Goal: Information Seeking & Learning: Find specific fact

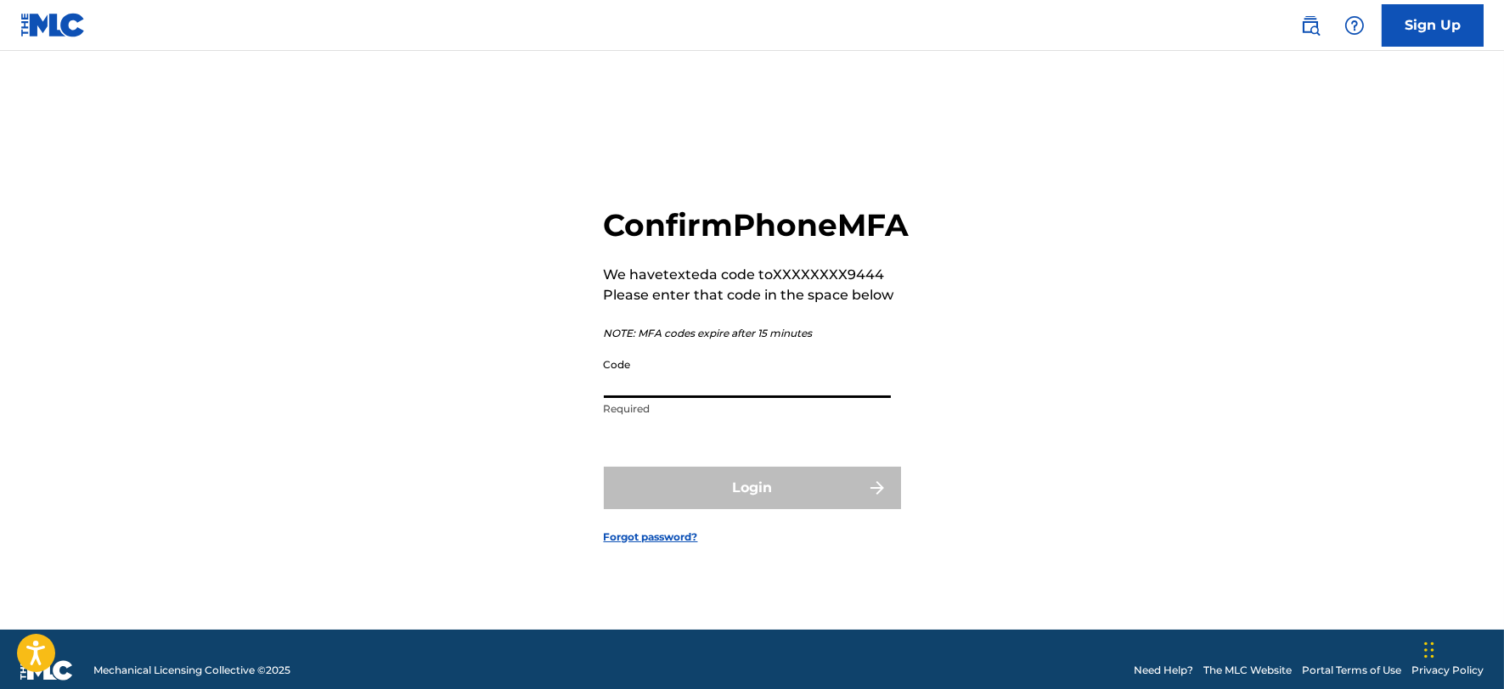
click at [649, 396] on input "Code" at bounding box center [747, 374] width 287 height 48
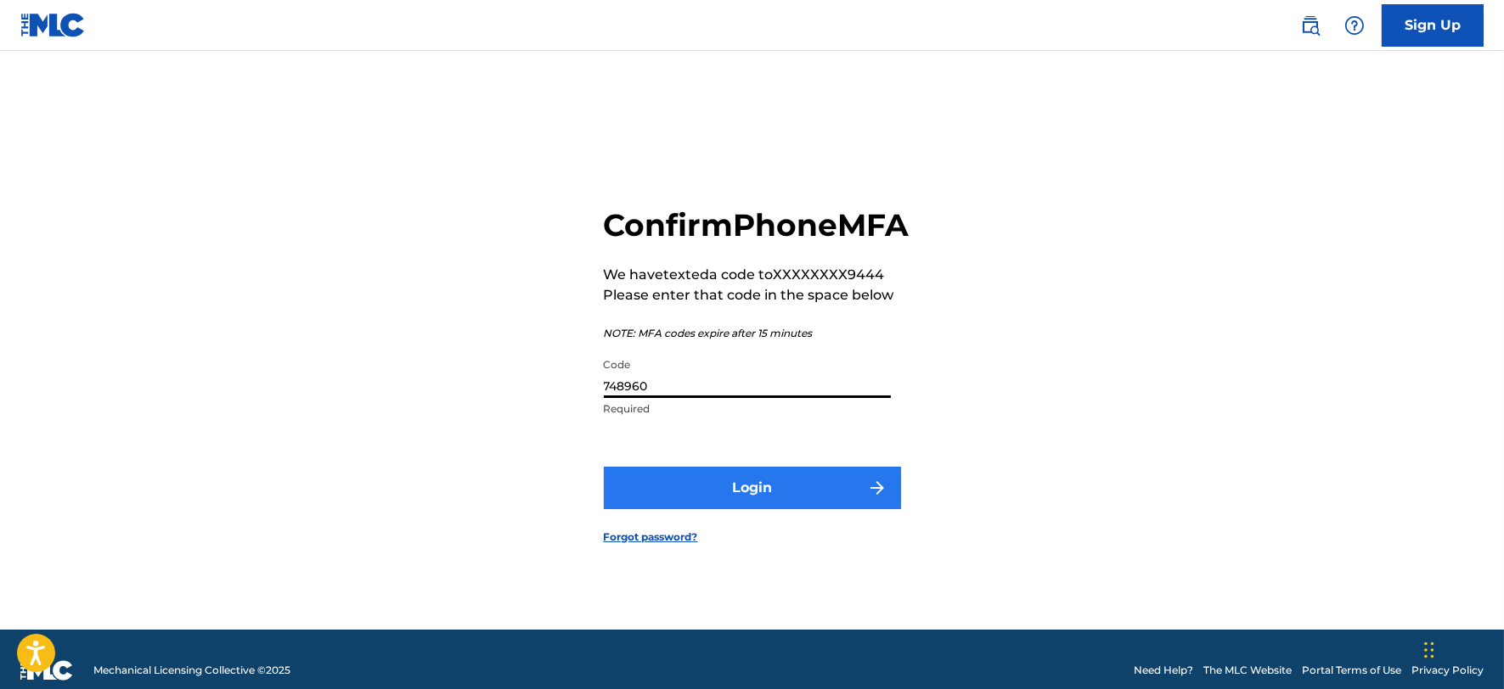
type input "748960"
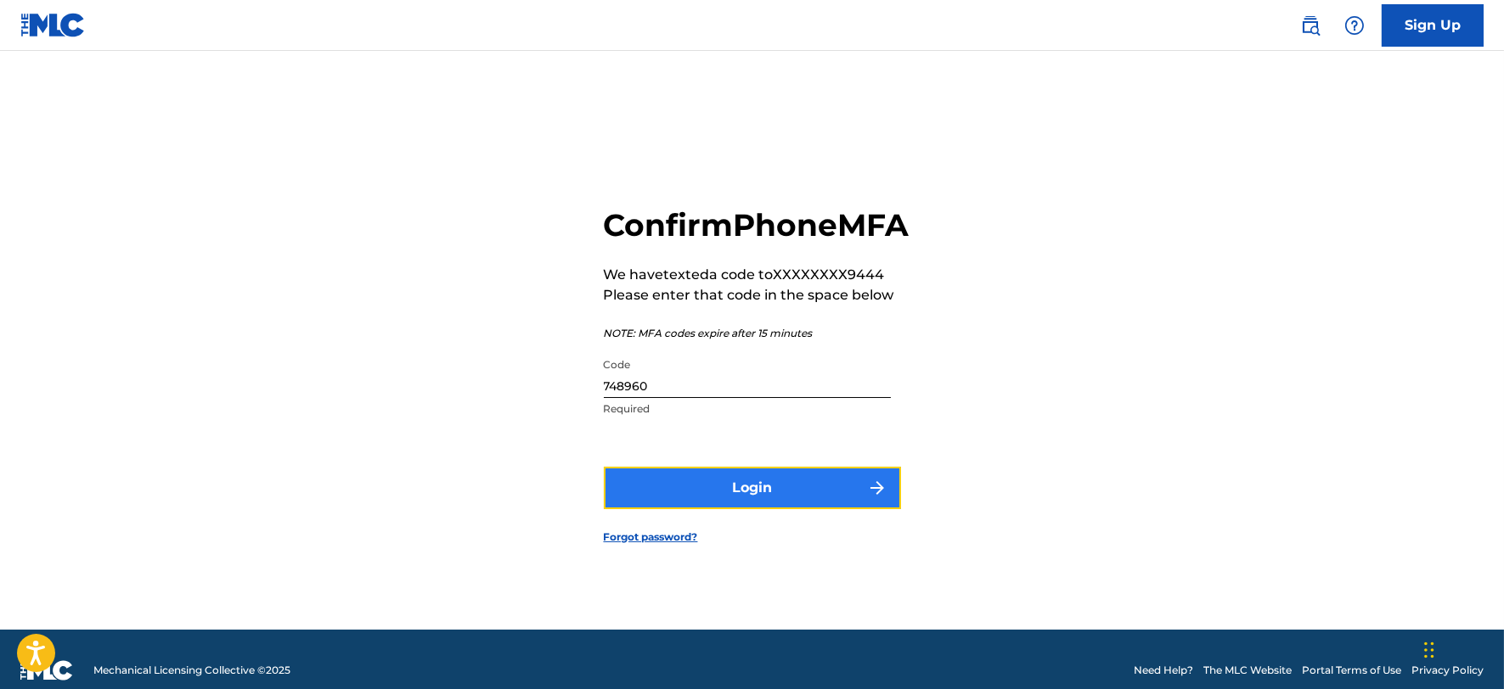
click at [690, 492] on button "Login" at bounding box center [752, 488] width 297 height 42
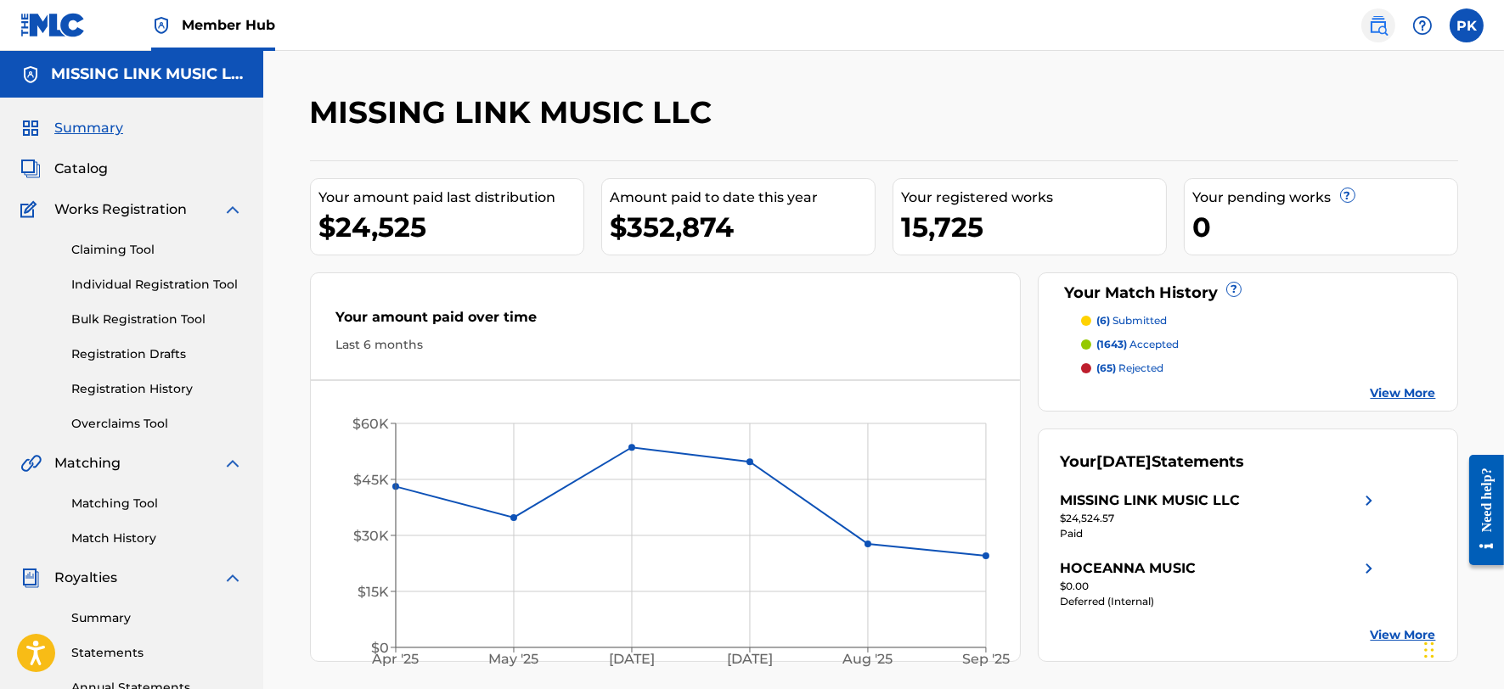
click at [1372, 23] on img at bounding box center [1378, 25] width 20 height 20
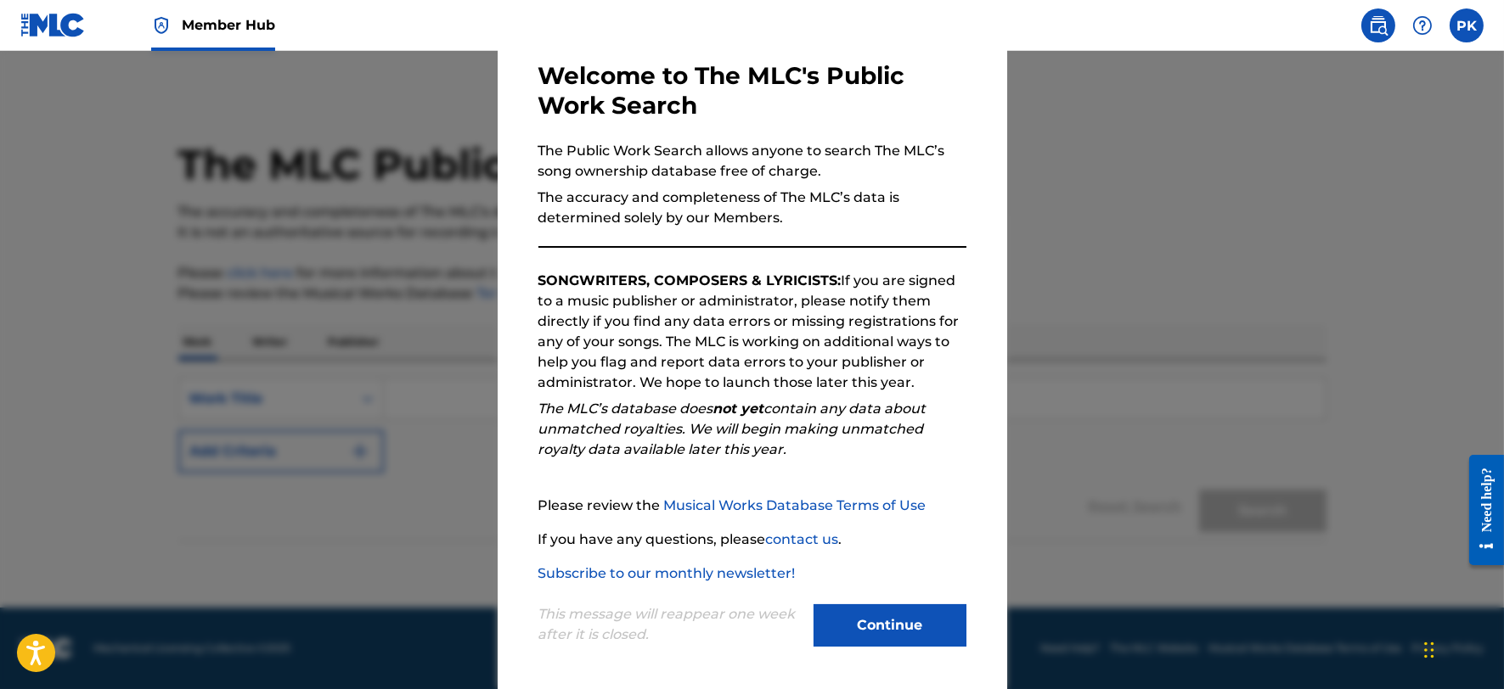
scroll to position [87, 0]
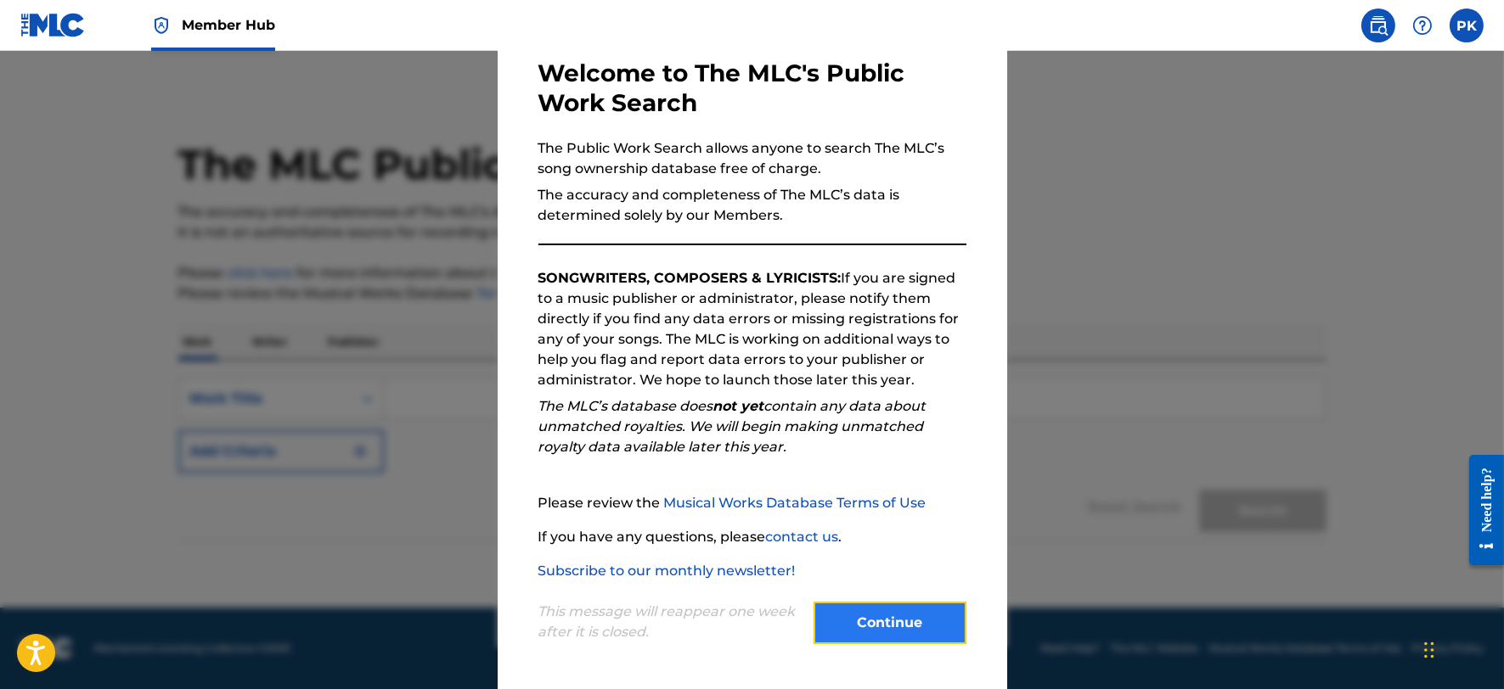
click at [878, 620] on button "Continue" at bounding box center [889, 623] width 153 height 42
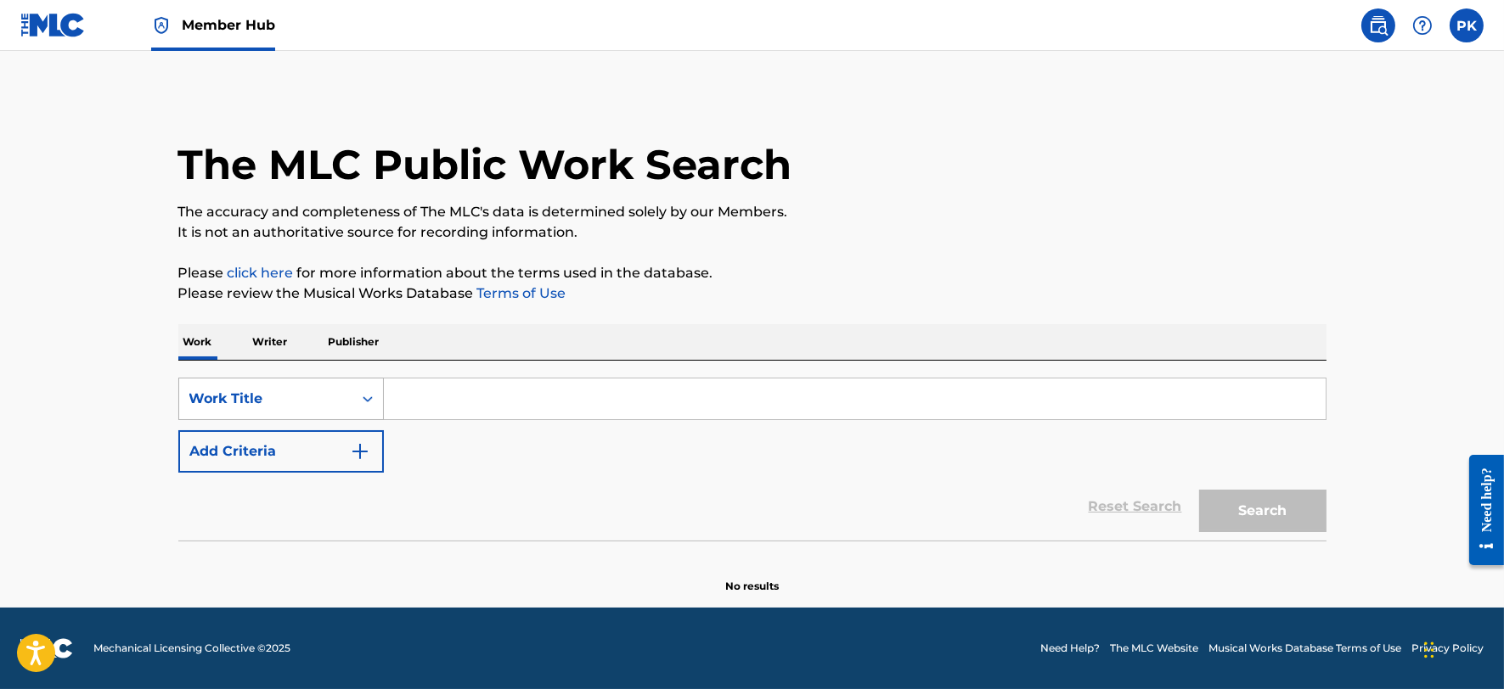
click at [311, 399] on div "Work Title" at bounding box center [265, 399] width 153 height 20
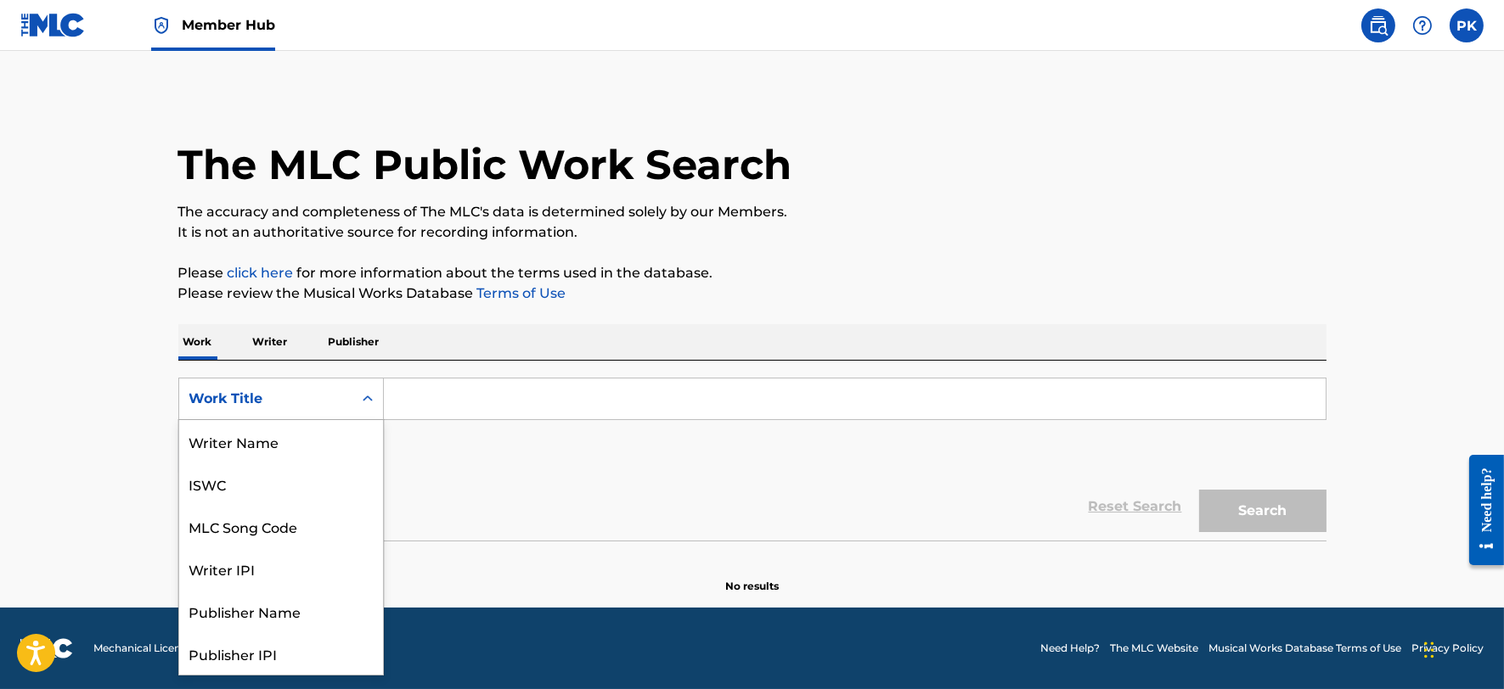
scroll to position [85, 0]
click at [289, 445] on div "MLC Song Code" at bounding box center [281, 441] width 204 height 42
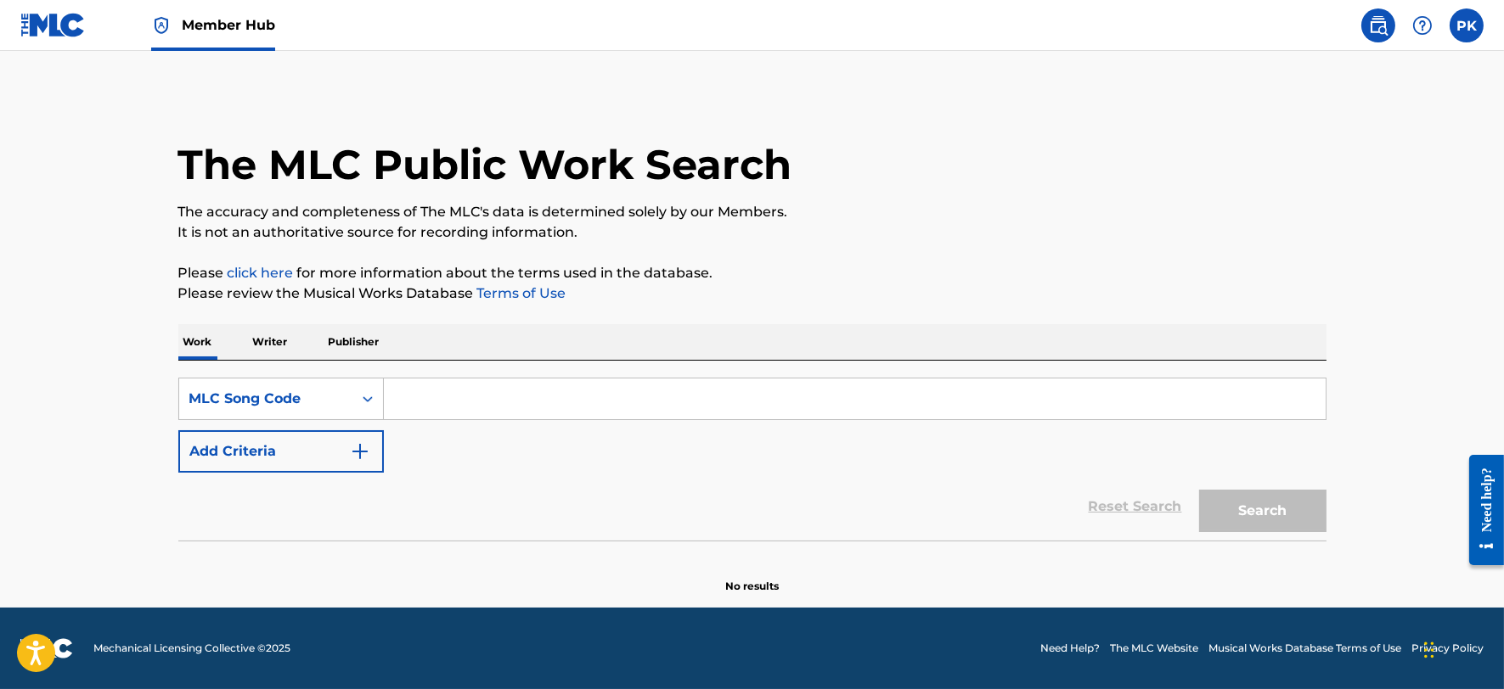
click at [458, 391] on input "Search Form" at bounding box center [855, 399] width 942 height 41
paste input "DA0L3L"
type input "DA0L3L"
click at [1199, 490] on button "Search" at bounding box center [1262, 511] width 127 height 42
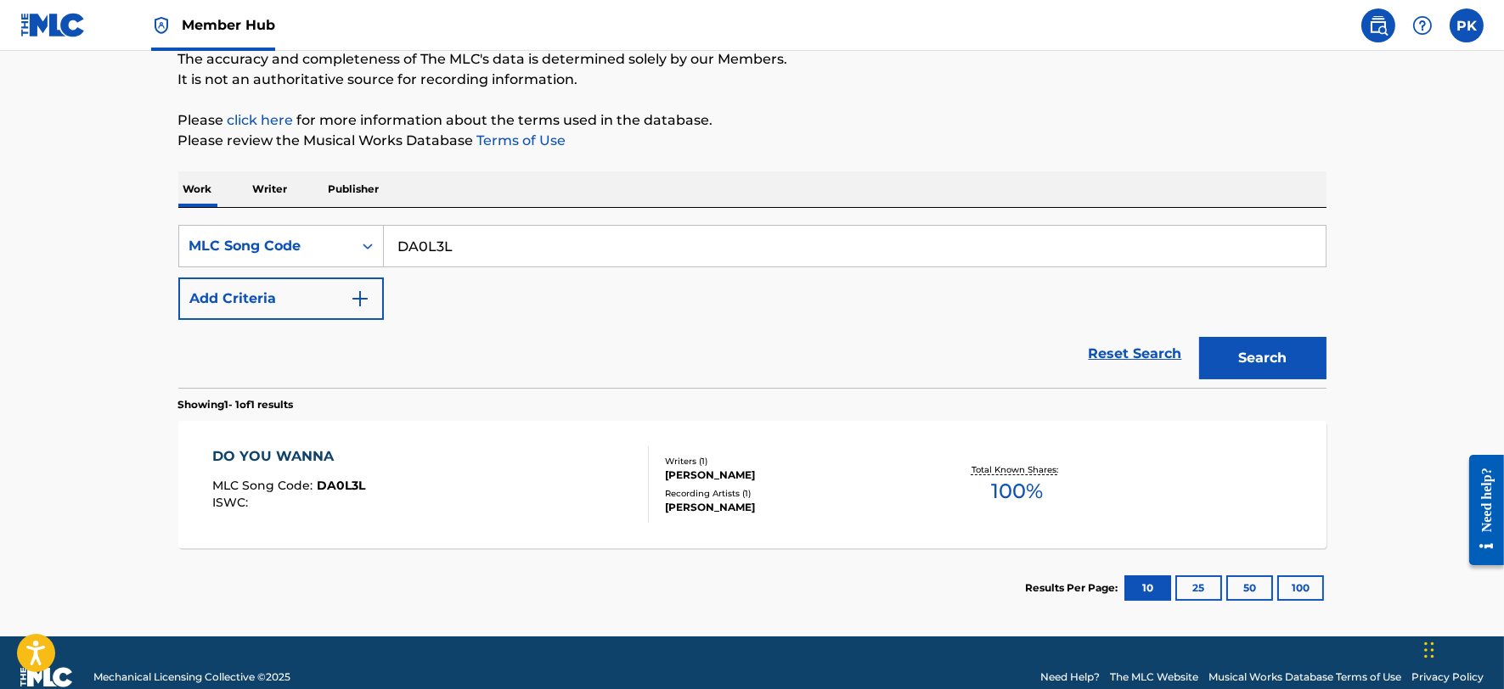
scroll to position [173, 0]
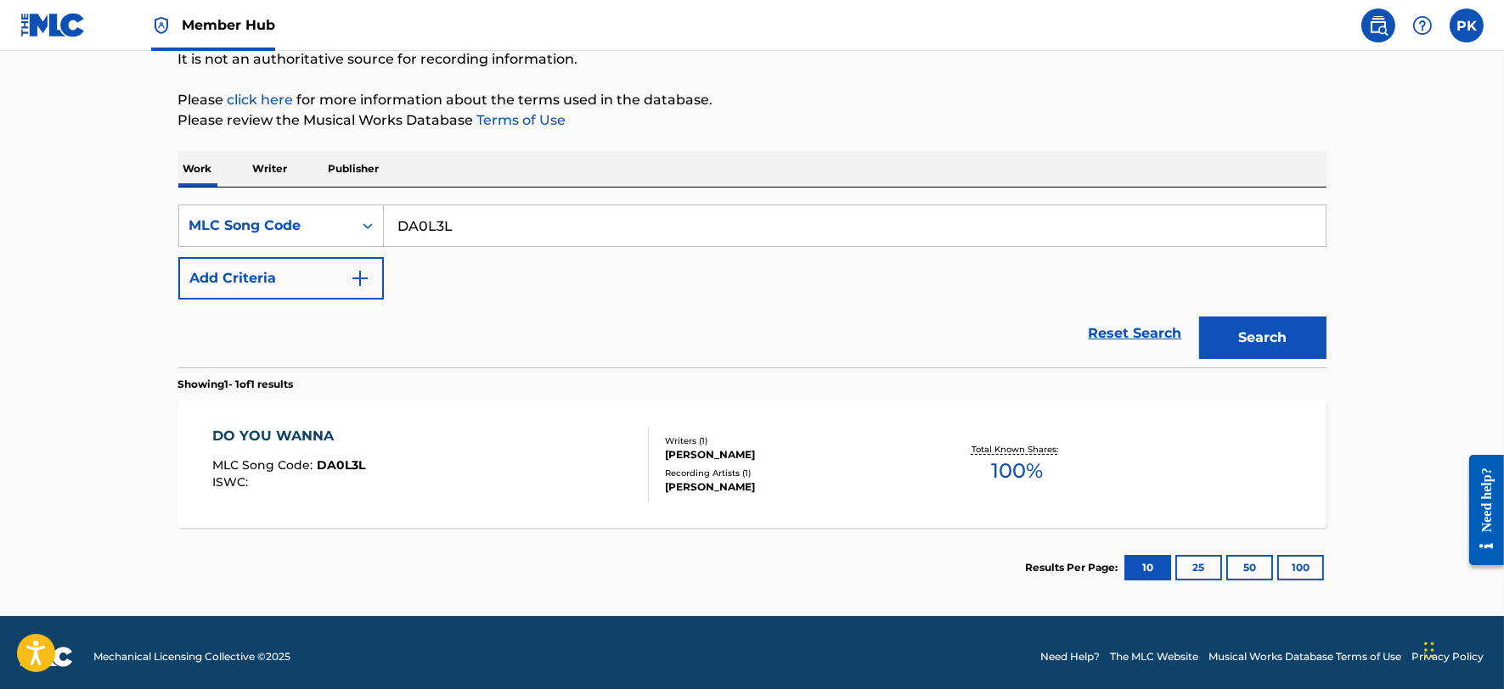
click at [520, 444] on div "DO YOU WANNA MLC Song Code : DA0L3L ISWC :" at bounding box center [430, 464] width 436 height 76
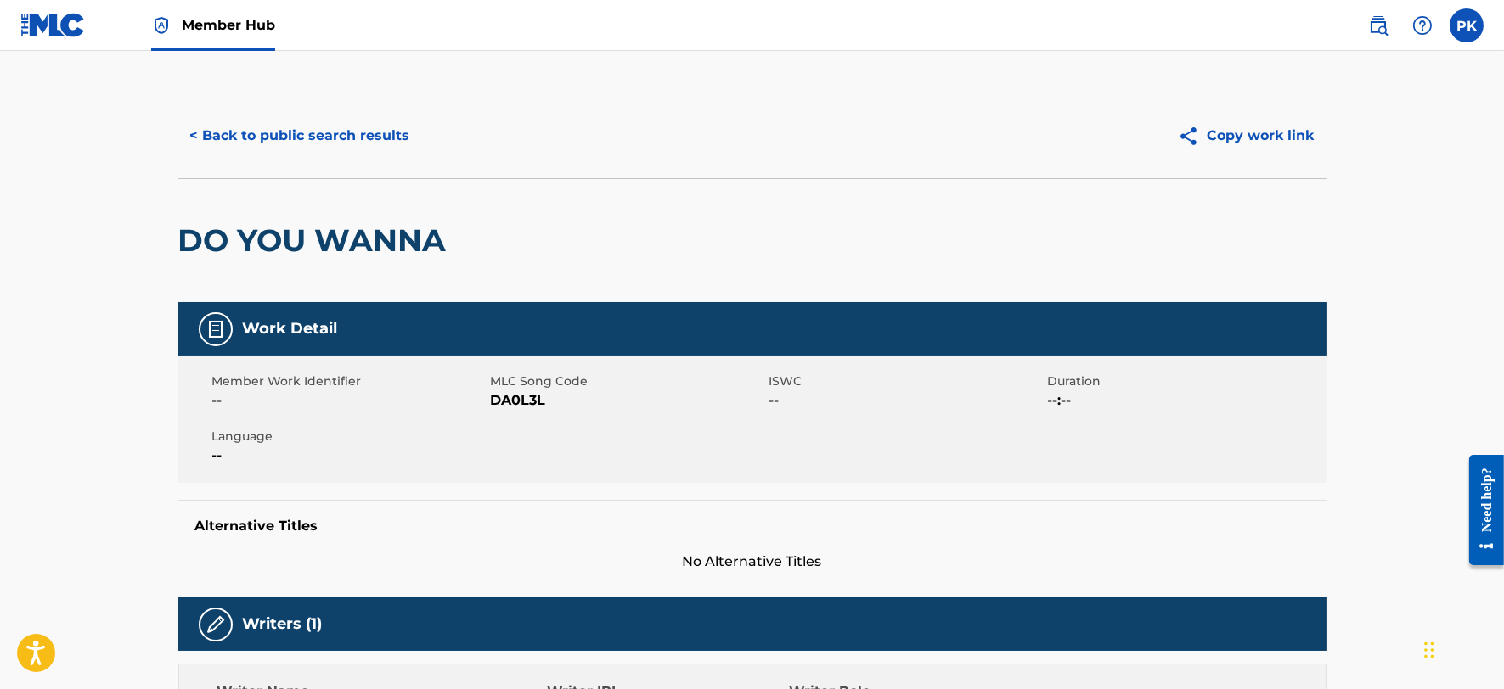
click at [38, 23] on img at bounding box center [52, 25] width 65 height 25
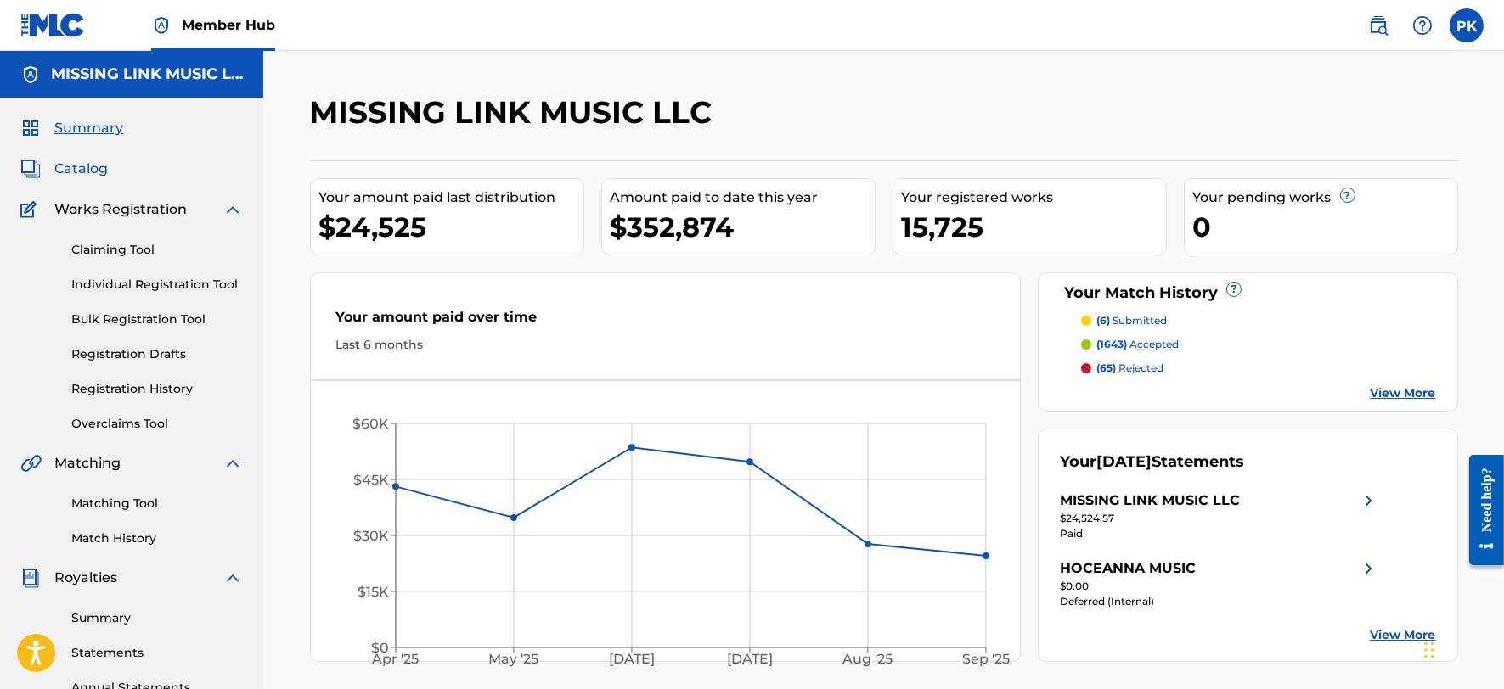
click at [91, 163] on span "Catalog" at bounding box center [80, 169] width 53 height 20
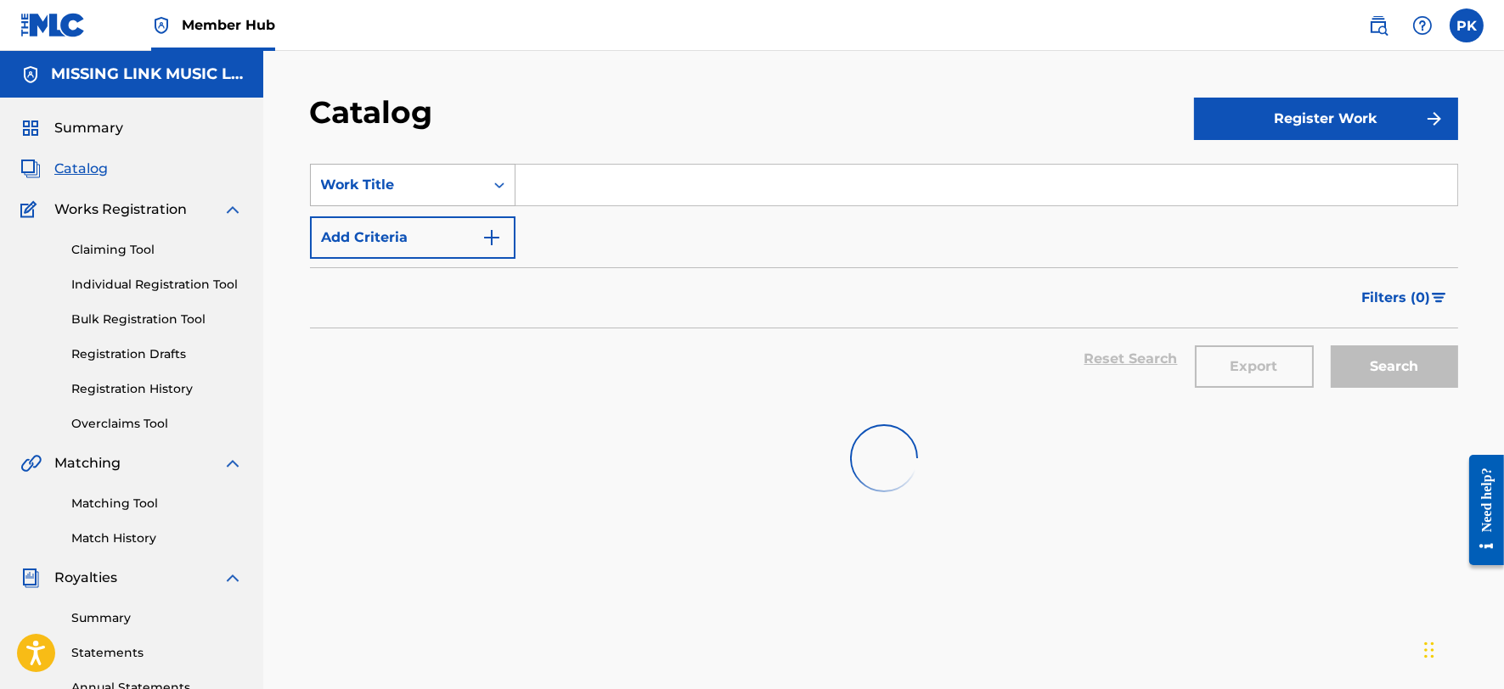
click at [452, 169] on div "Work Title" at bounding box center [397, 185] width 173 height 32
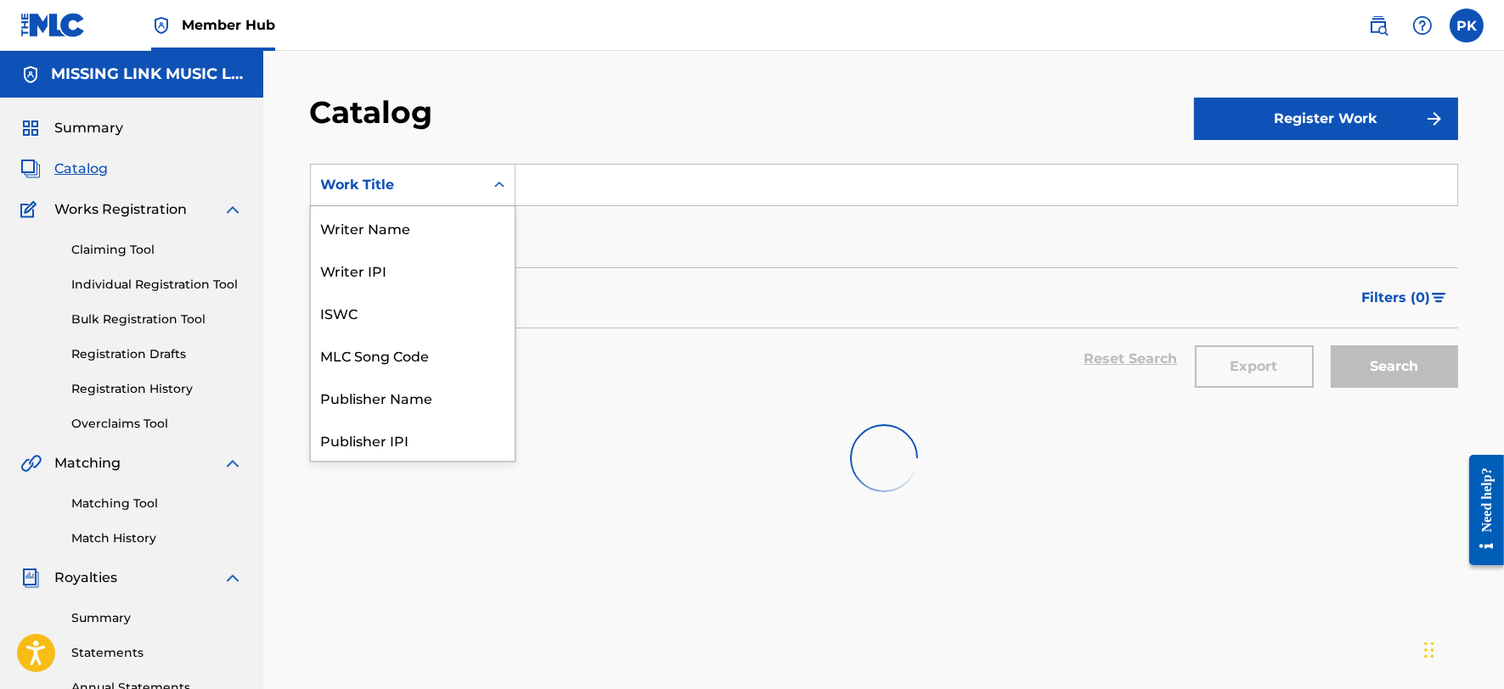
scroll to position [255, 0]
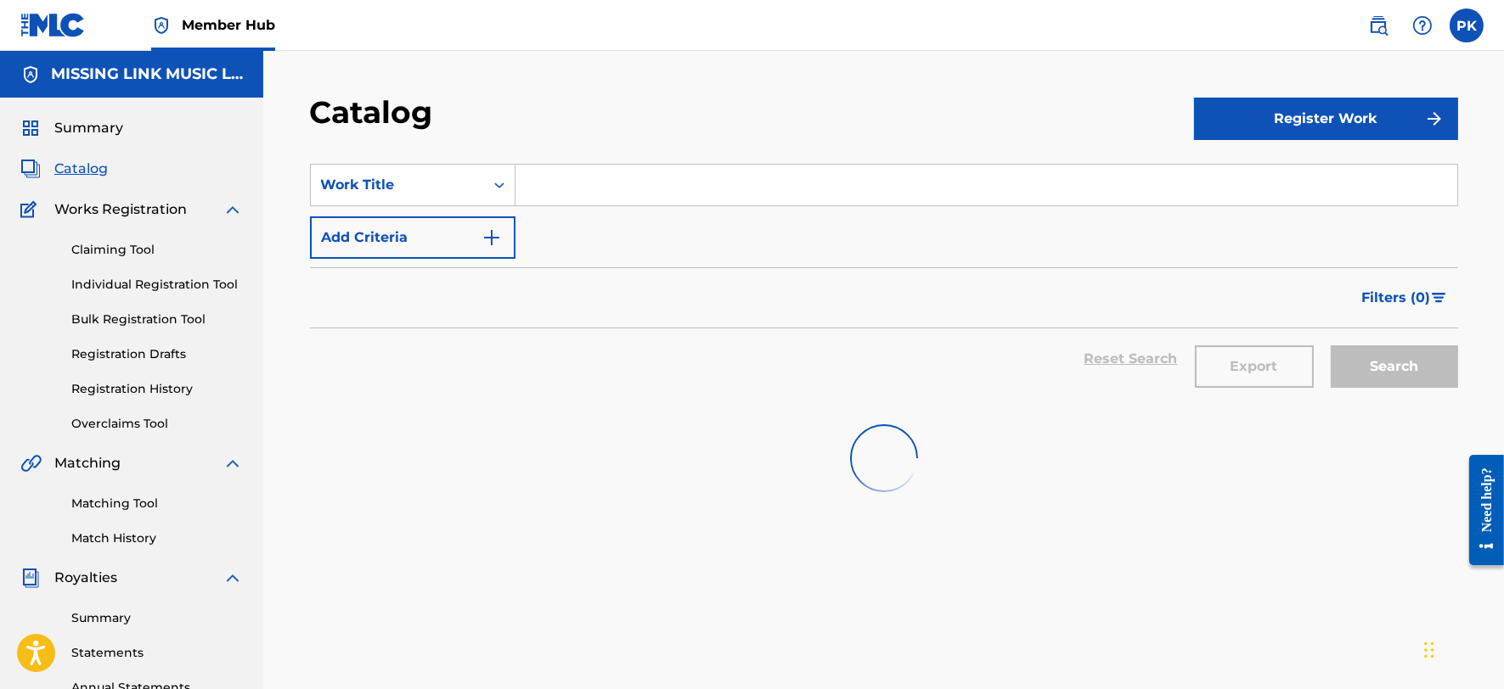
click at [452, 167] on div "Work Title" at bounding box center [412, 185] width 205 height 42
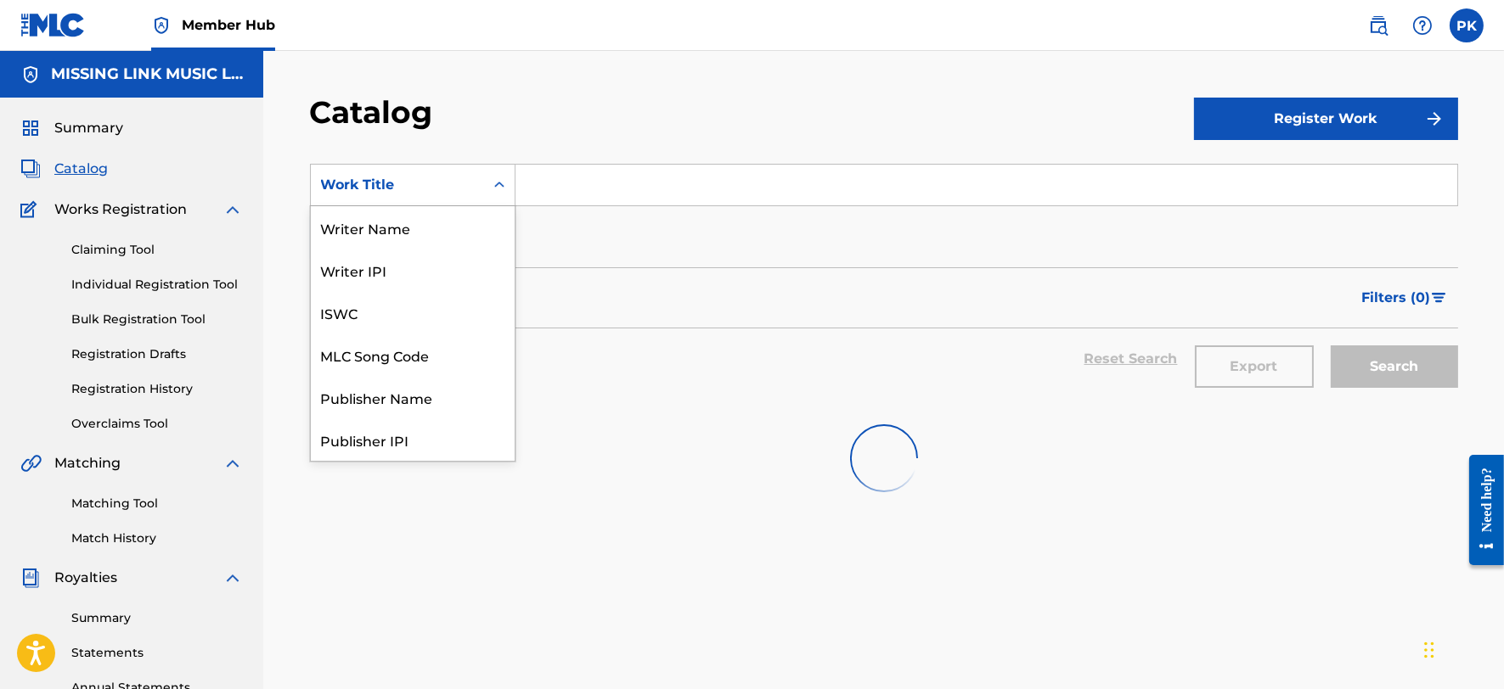
click at [452, 167] on div "Work Title" at bounding box center [412, 185] width 205 height 42
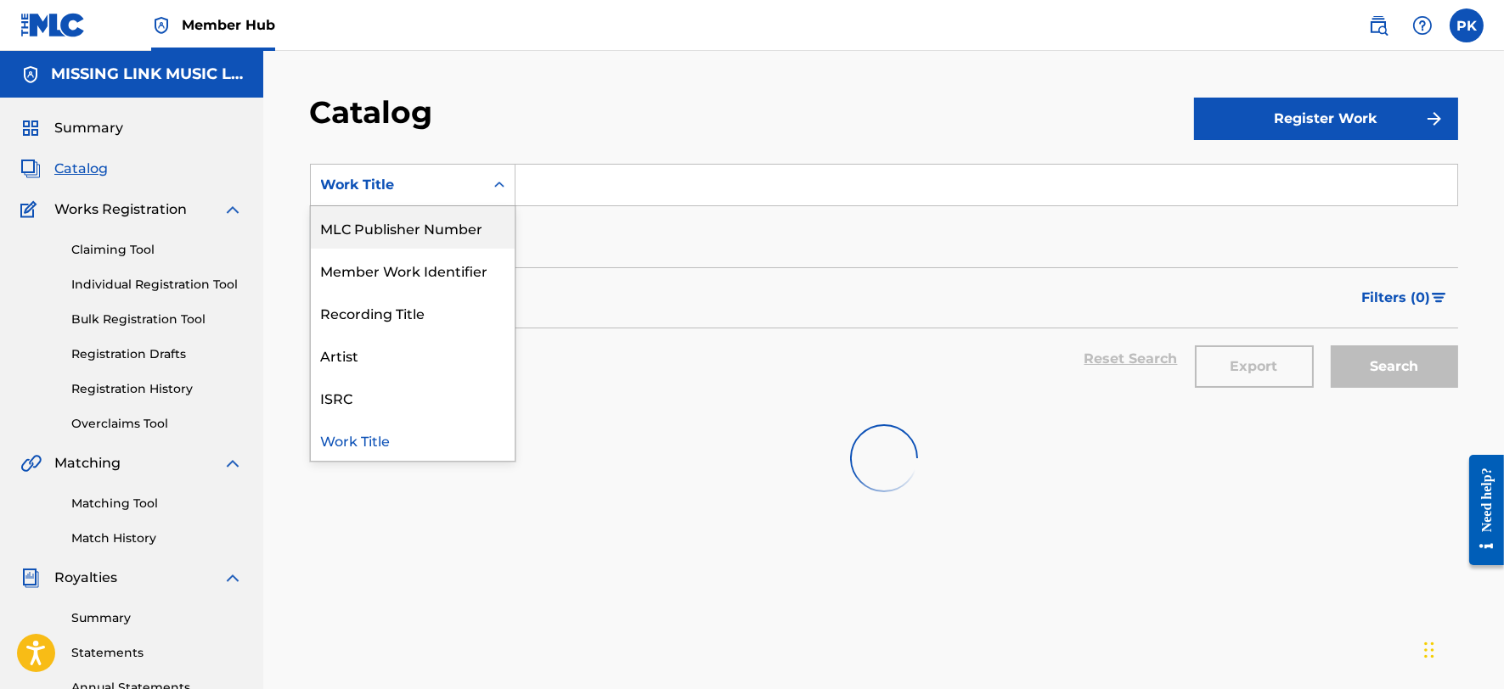
click at [453, 225] on div "MLC Publisher Number" at bounding box center [413, 227] width 204 height 42
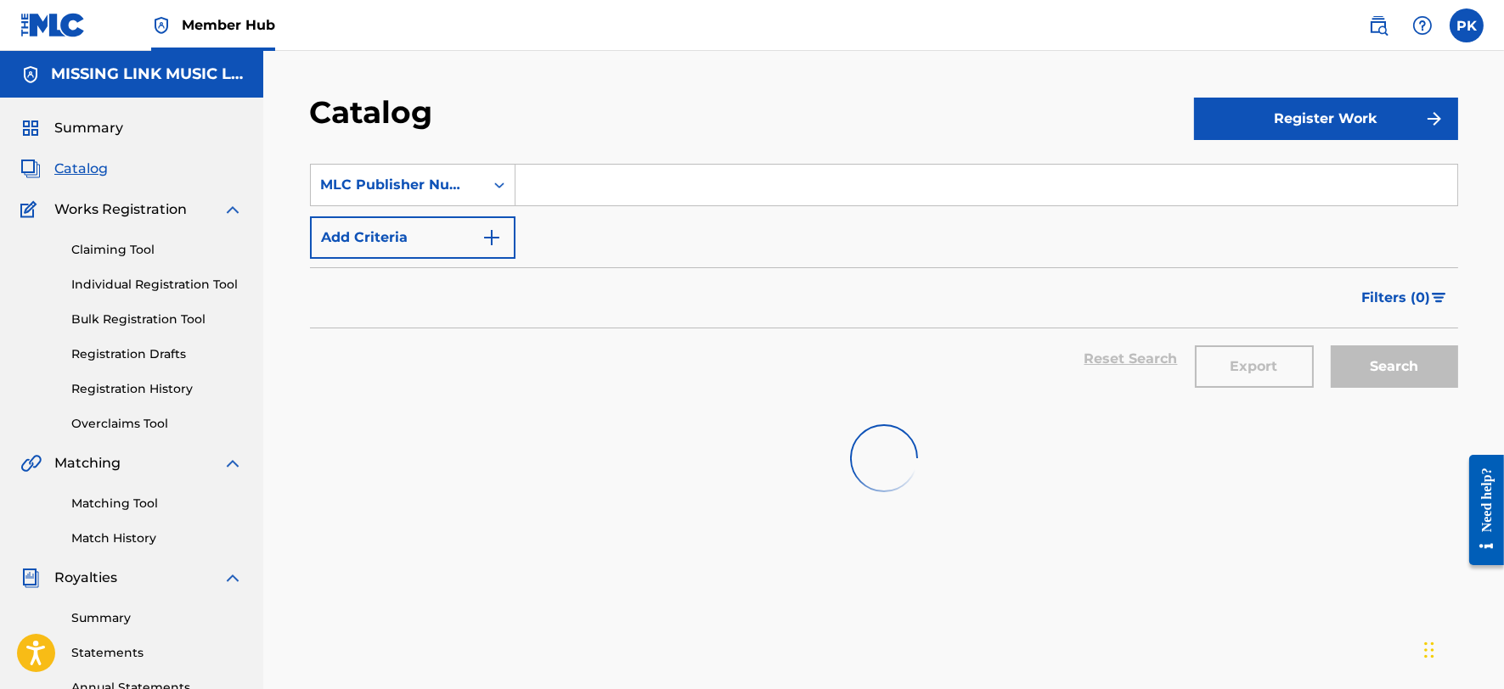
click at [562, 185] on input "Search Form" at bounding box center [986, 185] width 942 height 41
paste input "P240LB"
type input "P240LB"
click at [637, 202] on input "Search Form" at bounding box center [986, 185] width 942 height 41
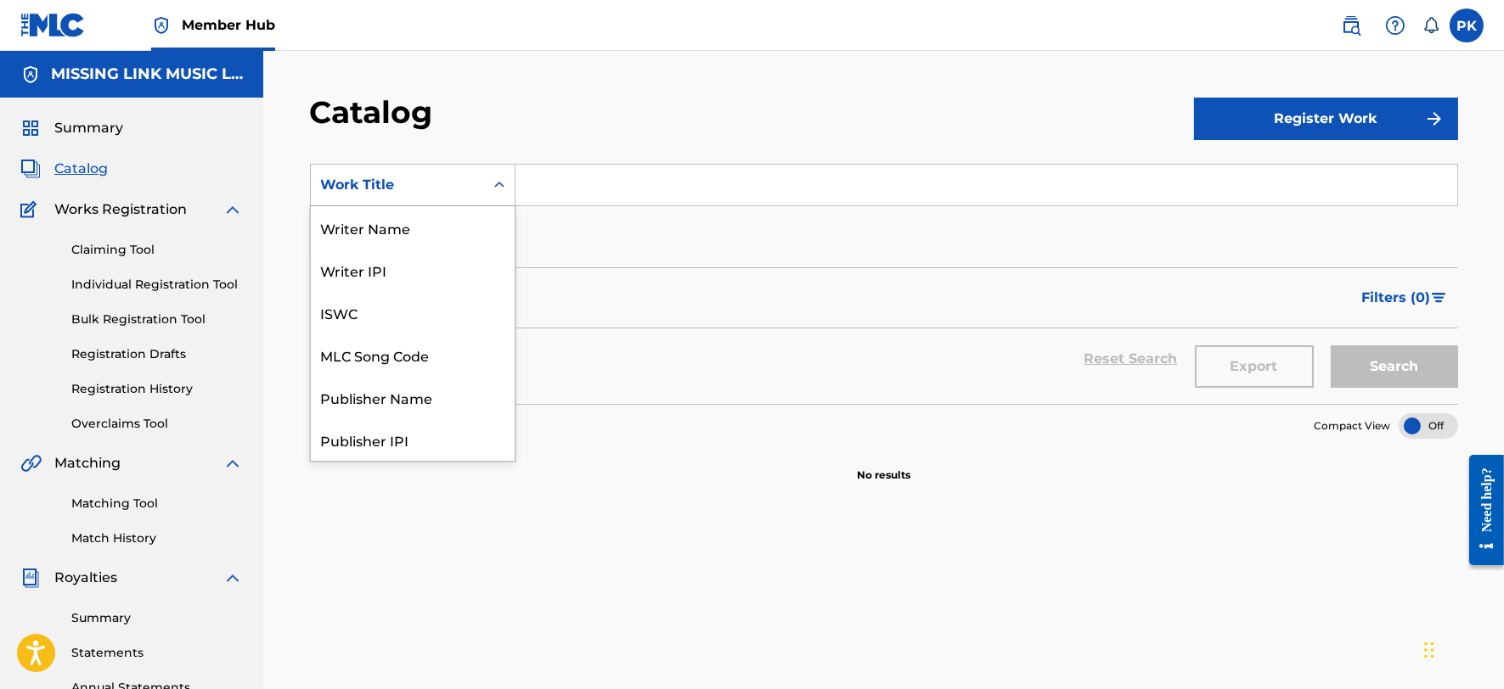
click at [401, 175] on div "Work Title" at bounding box center [397, 185] width 153 height 20
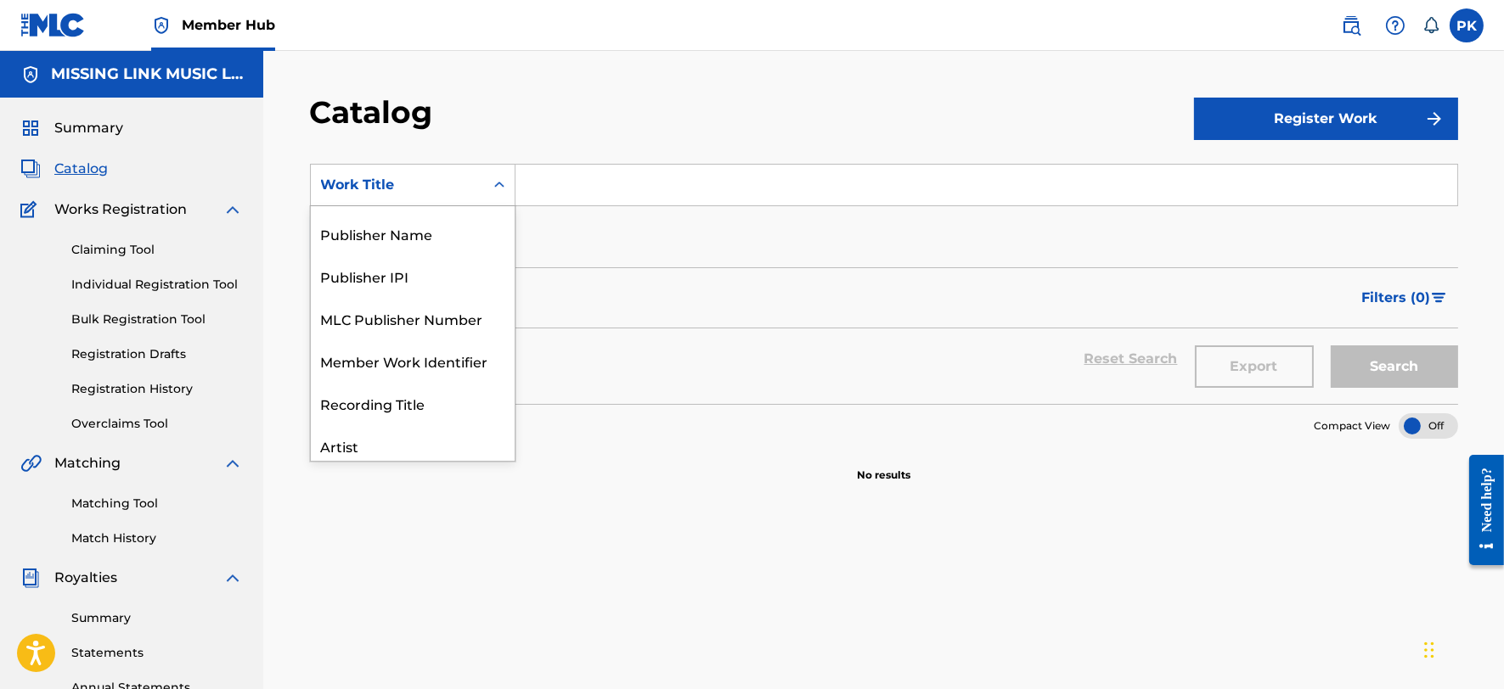
scroll to position [166, 0]
click at [393, 311] on div "MLC Publisher Number" at bounding box center [413, 316] width 204 height 42
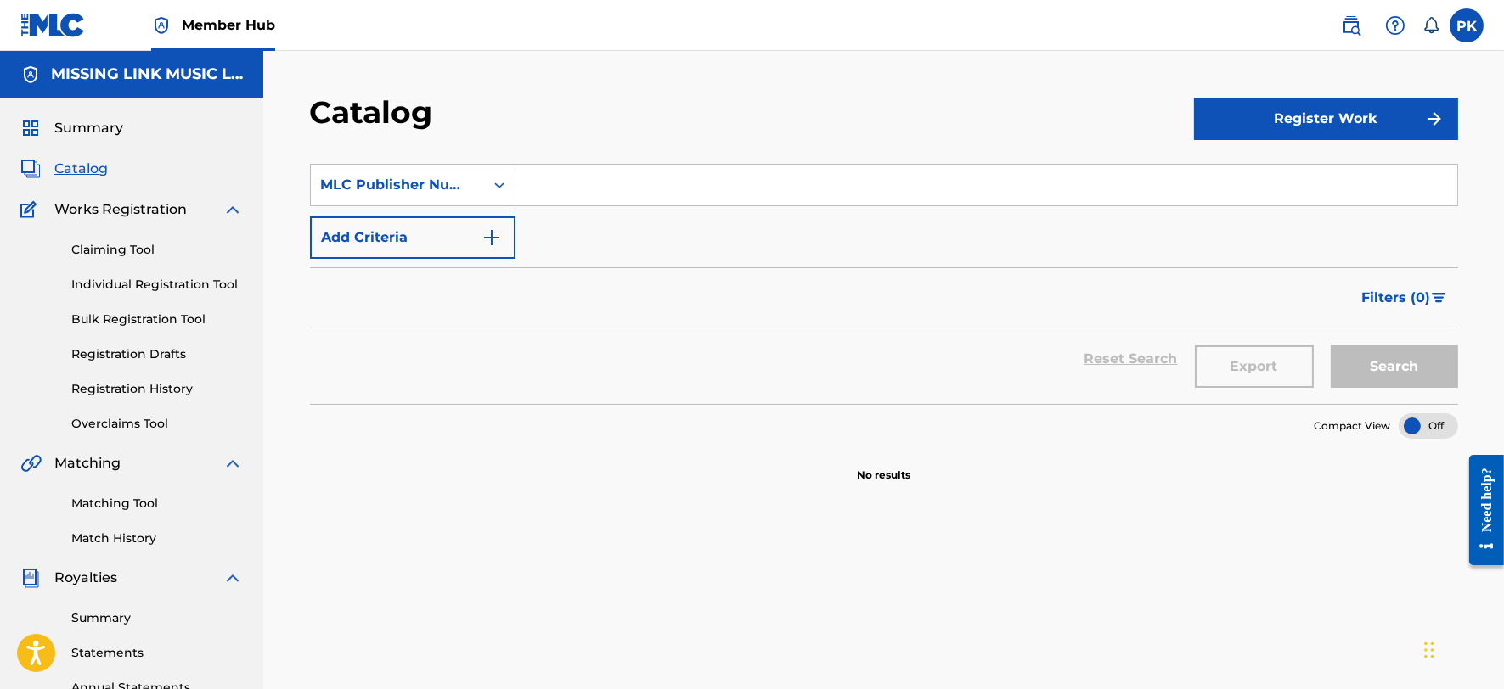
click at [599, 189] on input "Search Form" at bounding box center [986, 185] width 942 height 41
paste input "P240LB"
type input "P240LB"
click at [1385, 374] on button "Search" at bounding box center [1393, 367] width 127 height 42
click at [1350, 20] on img at bounding box center [1351, 25] width 20 height 20
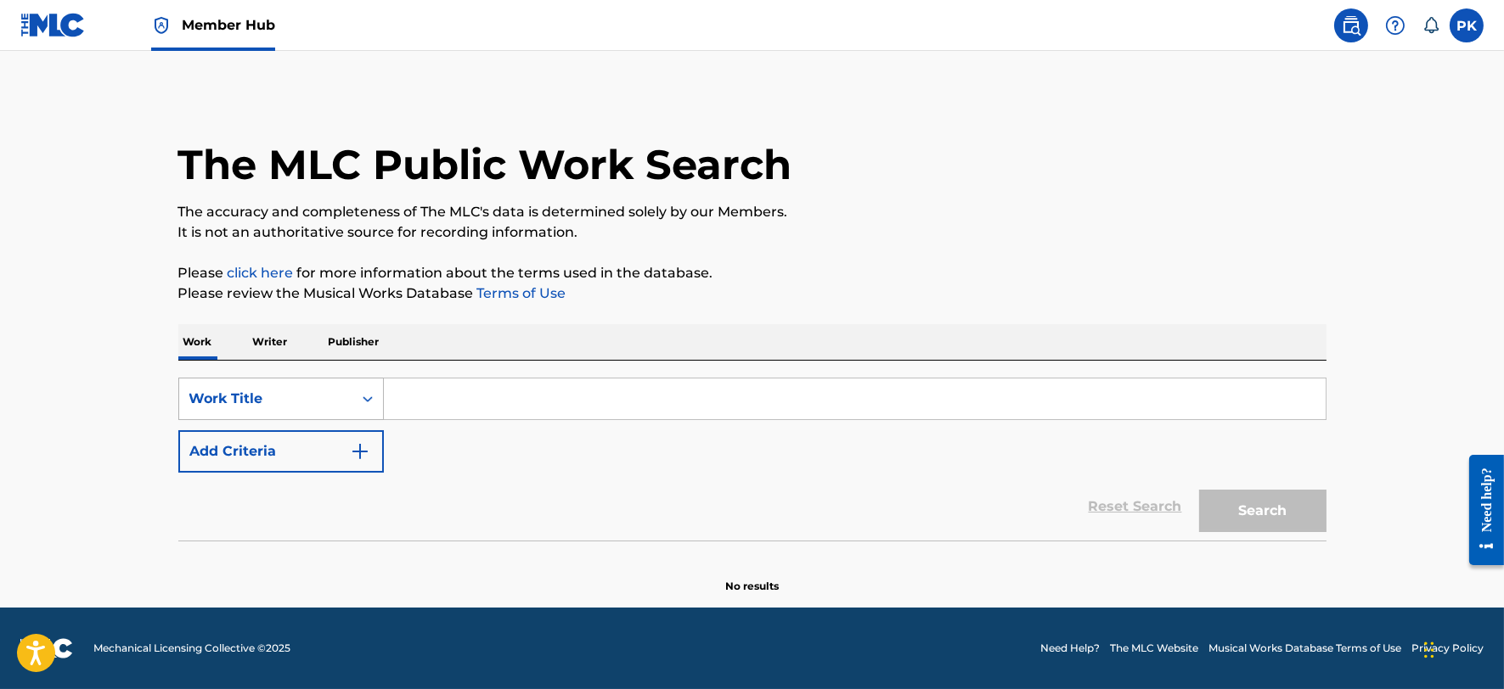
click at [301, 412] on div "Work Title" at bounding box center [265, 399] width 173 height 32
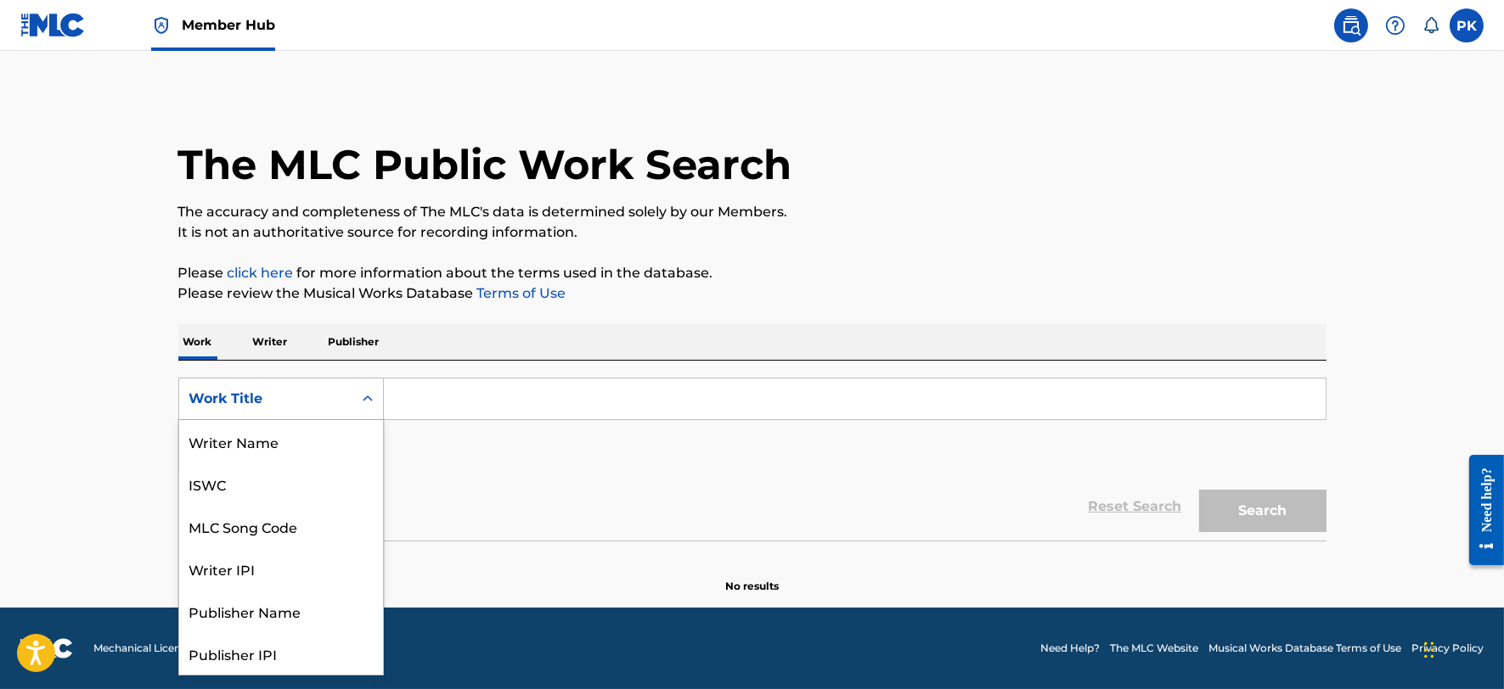
scroll to position [85, 0]
click at [303, 430] on div "MLC Song Code" at bounding box center [281, 441] width 204 height 42
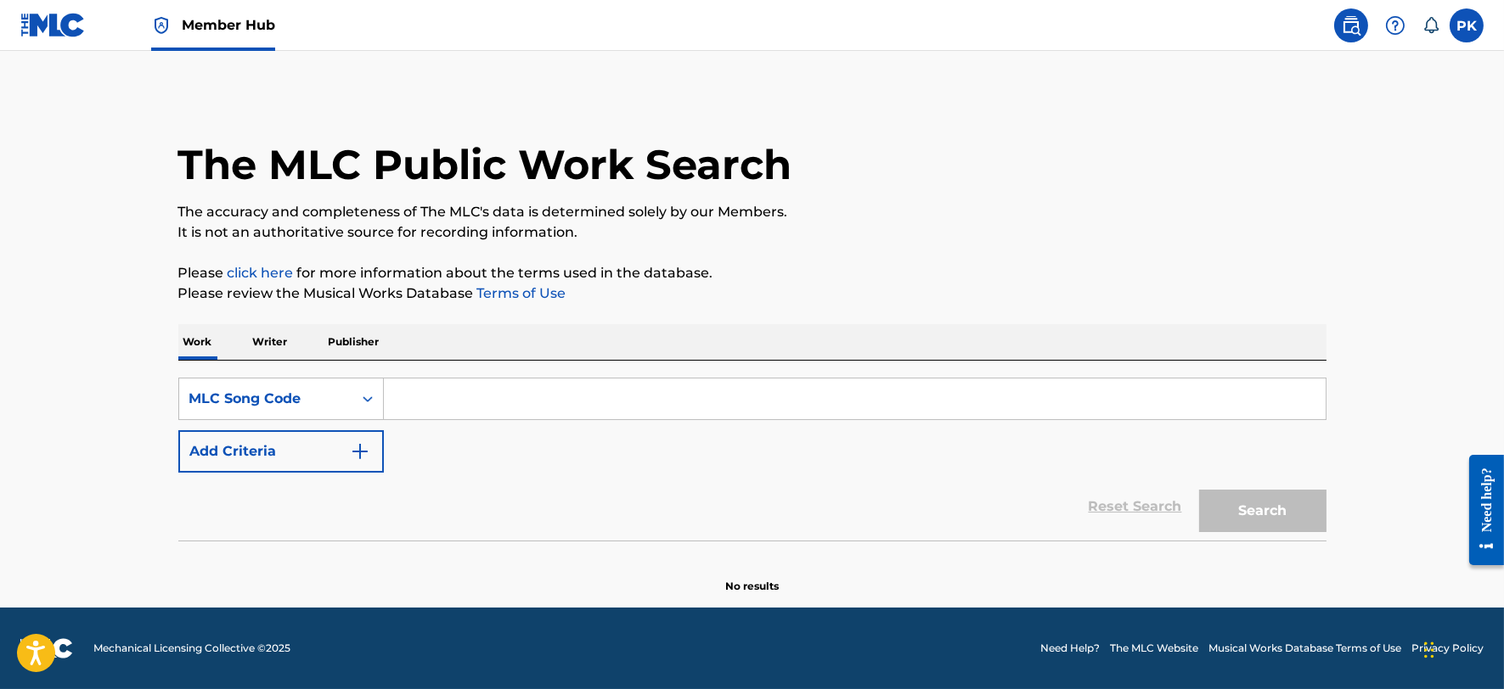
click at [523, 395] on input "Search Form" at bounding box center [855, 399] width 942 height 41
paste input "DA0L3L"
type input "DA0L3L"
click at [1199, 490] on button "Search" at bounding box center [1262, 511] width 127 height 42
click at [1296, 90] on main "The MLC Public Work Search The accuracy and completeness of The MLC's data is d…" at bounding box center [752, 329] width 1504 height 557
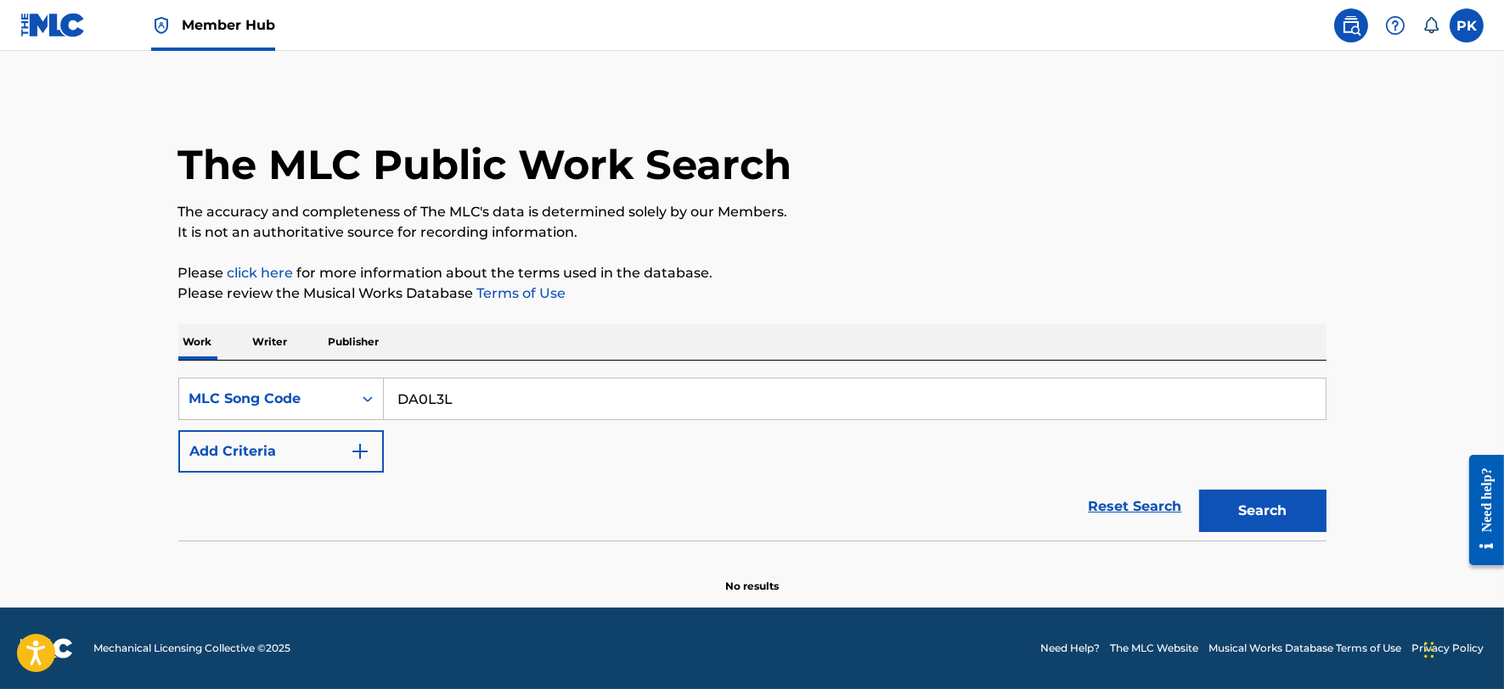
click at [223, 29] on span "Member Hub" at bounding box center [228, 25] width 93 height 20
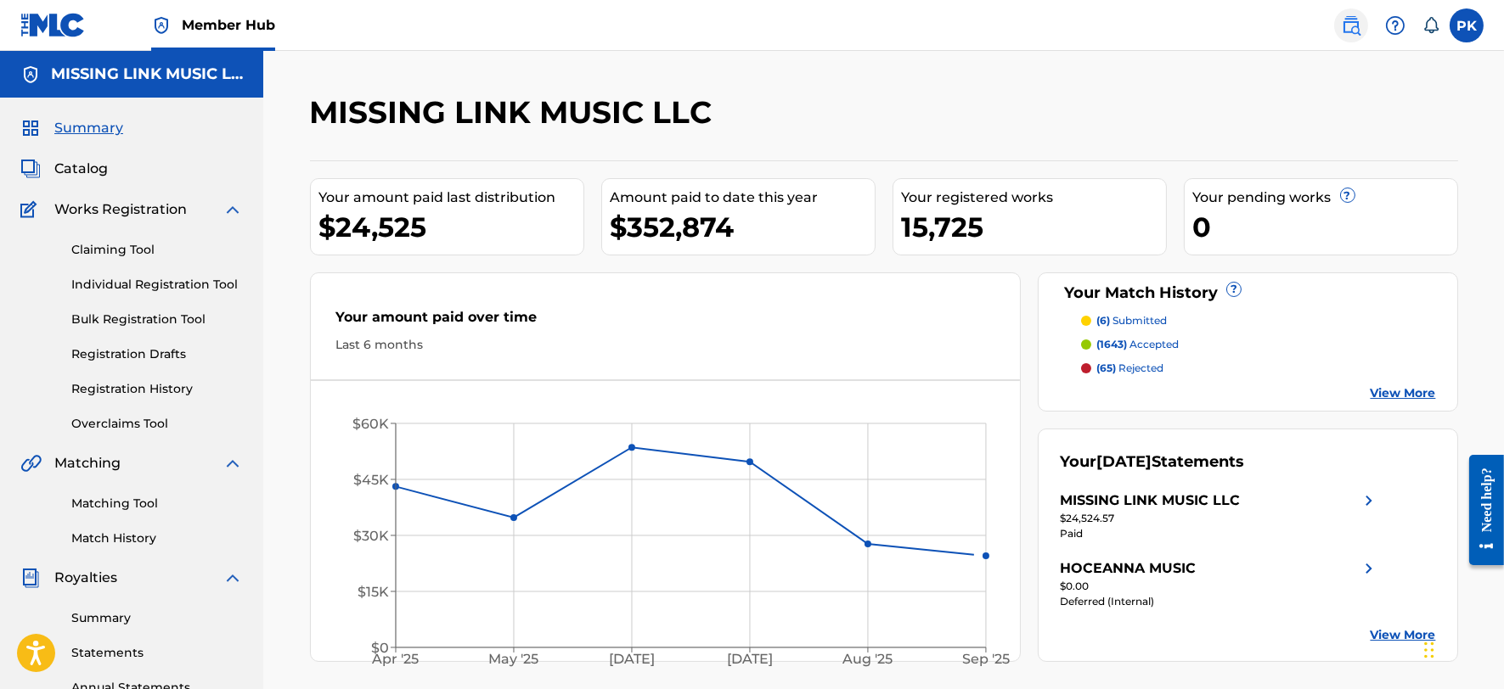
click at [1346, 35] on img at bounding box center [1351, 25] width 20 height 20
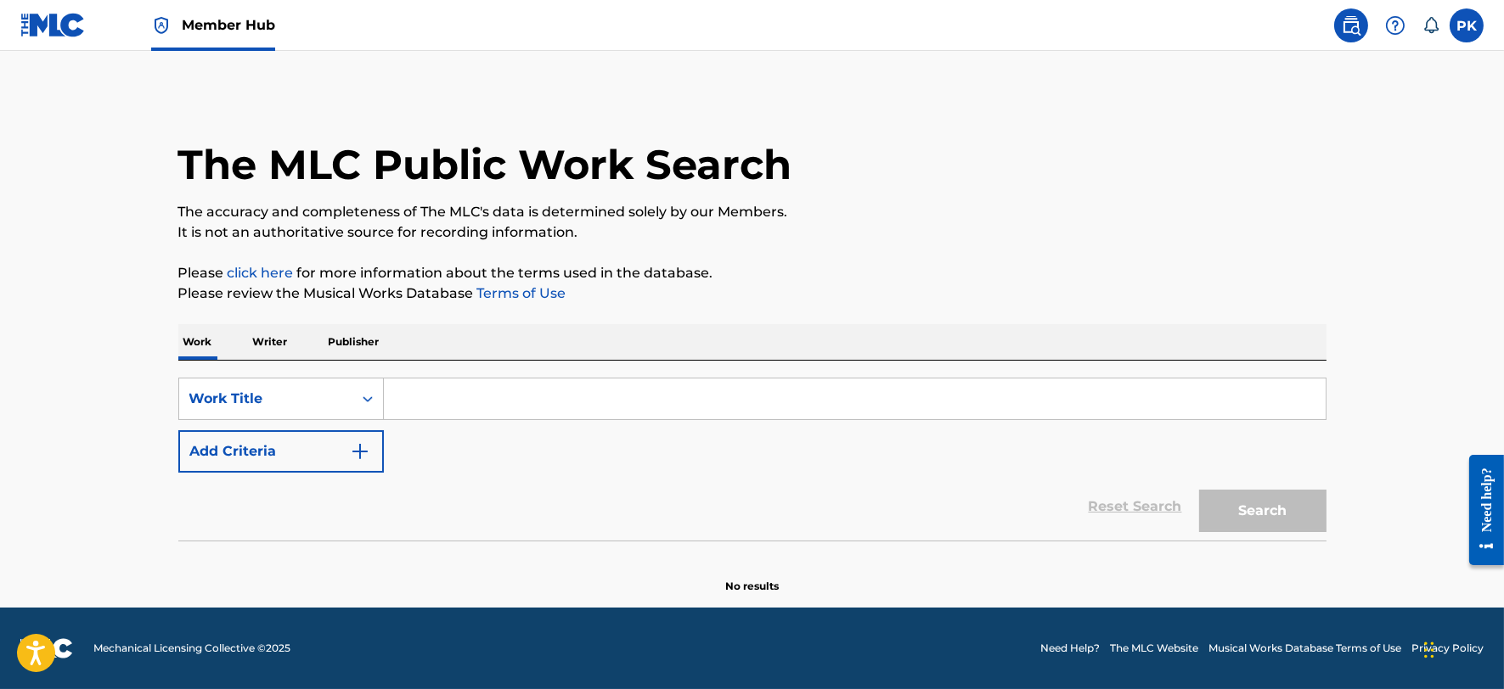
click at [533, 399] on input "Search Form" at bounding box center [855, 399] width 942 height 41
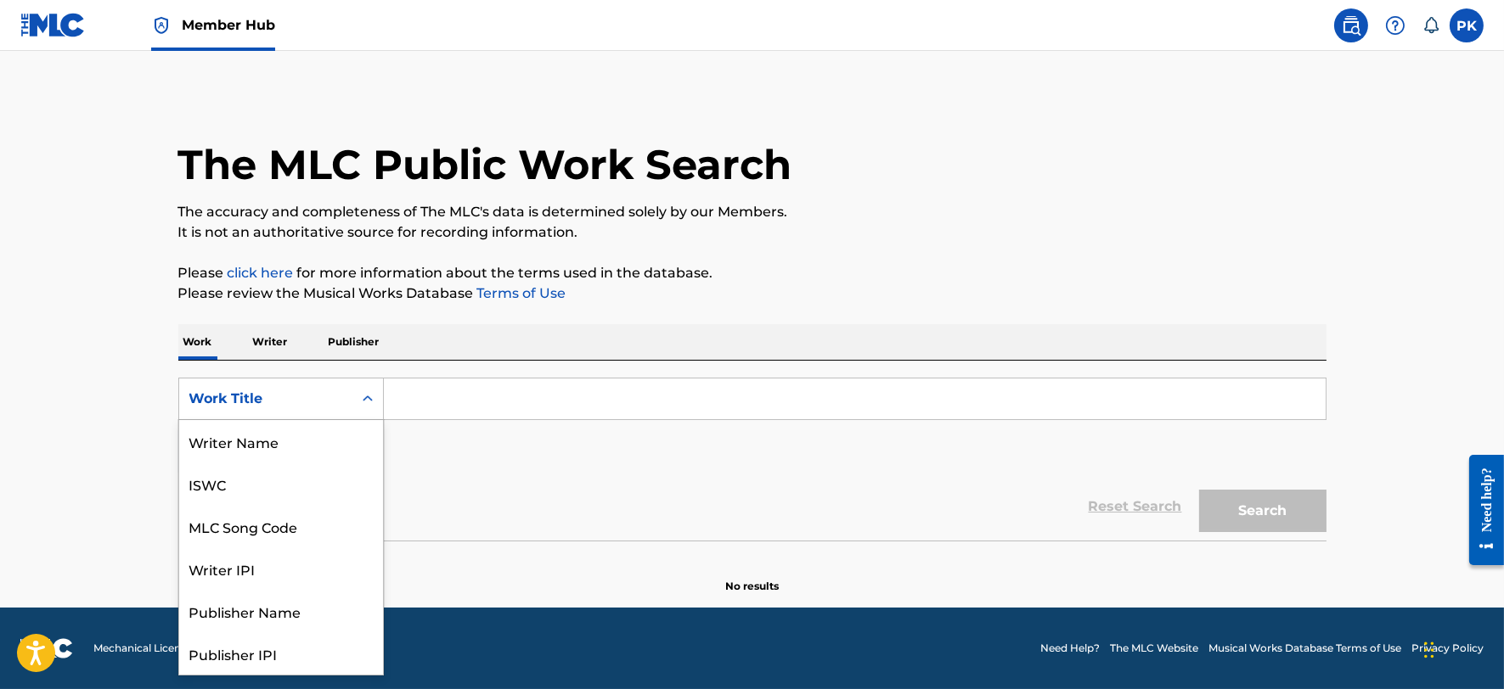
click at [278, 409] on div "Work Title" at bounding box center [265, 399] width 173 height 32
click at [280, 438] on div "MLC Song Code" at bounding box center [281, 441] width 204 height 42
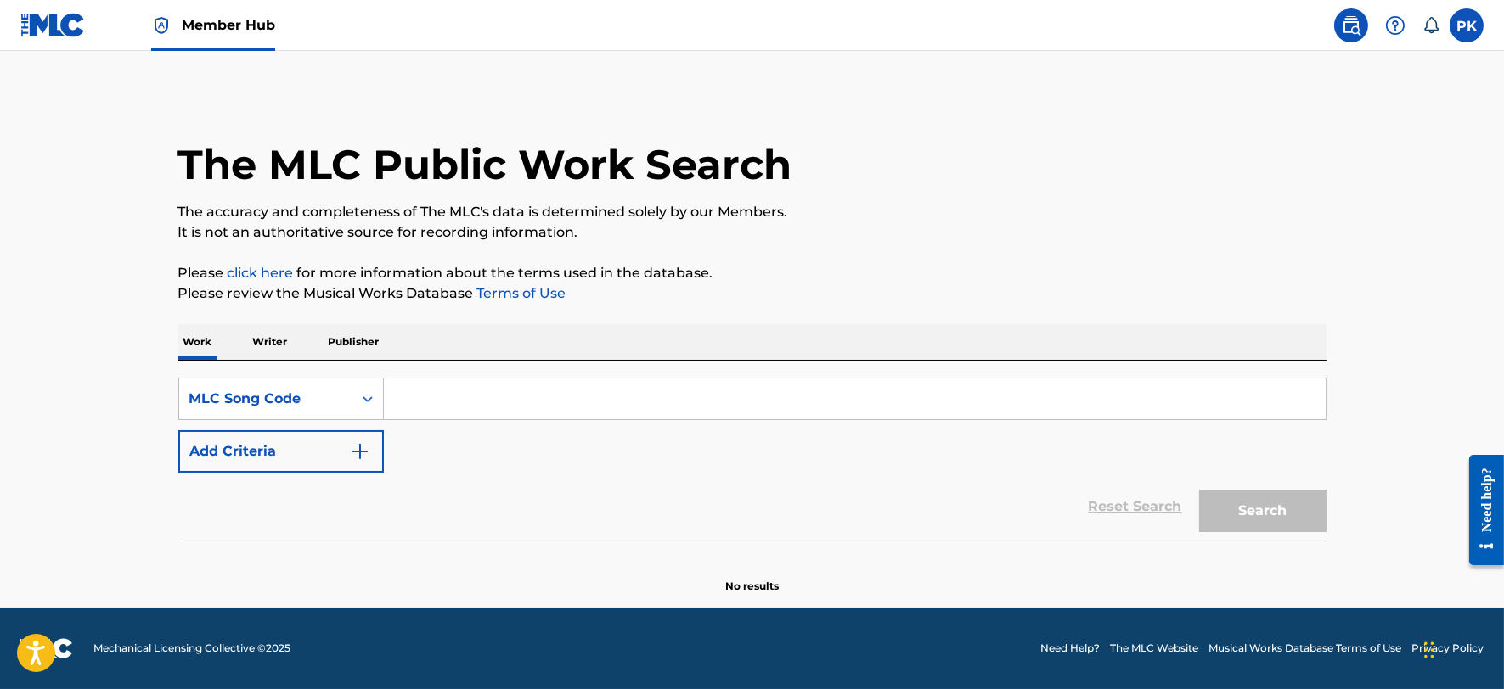
click at [519, 410] on input "Search Form" at bounding box center [855, 399] width 942 height 41
paste input "DA0L3L"
type input "DA0L3L"
click at [1199, 490] on button "Search" at bounding box center [1262, 511] width 127 height 42
click at [359, 405] on icon "Search Form" at bounding box center [367, 399] width 17 height 17
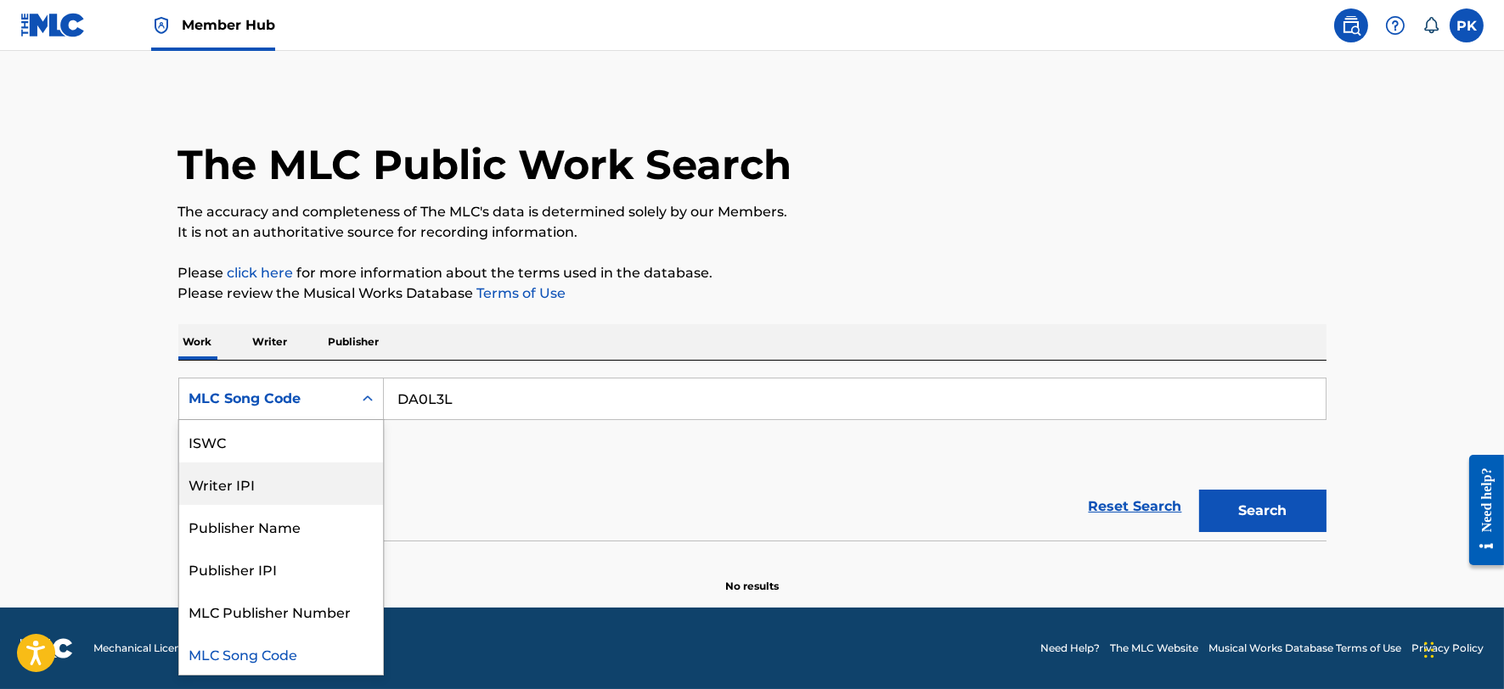
click at [324, 474] on div "Writer IPI" at bounding box center [281, 484] width 204 height 42
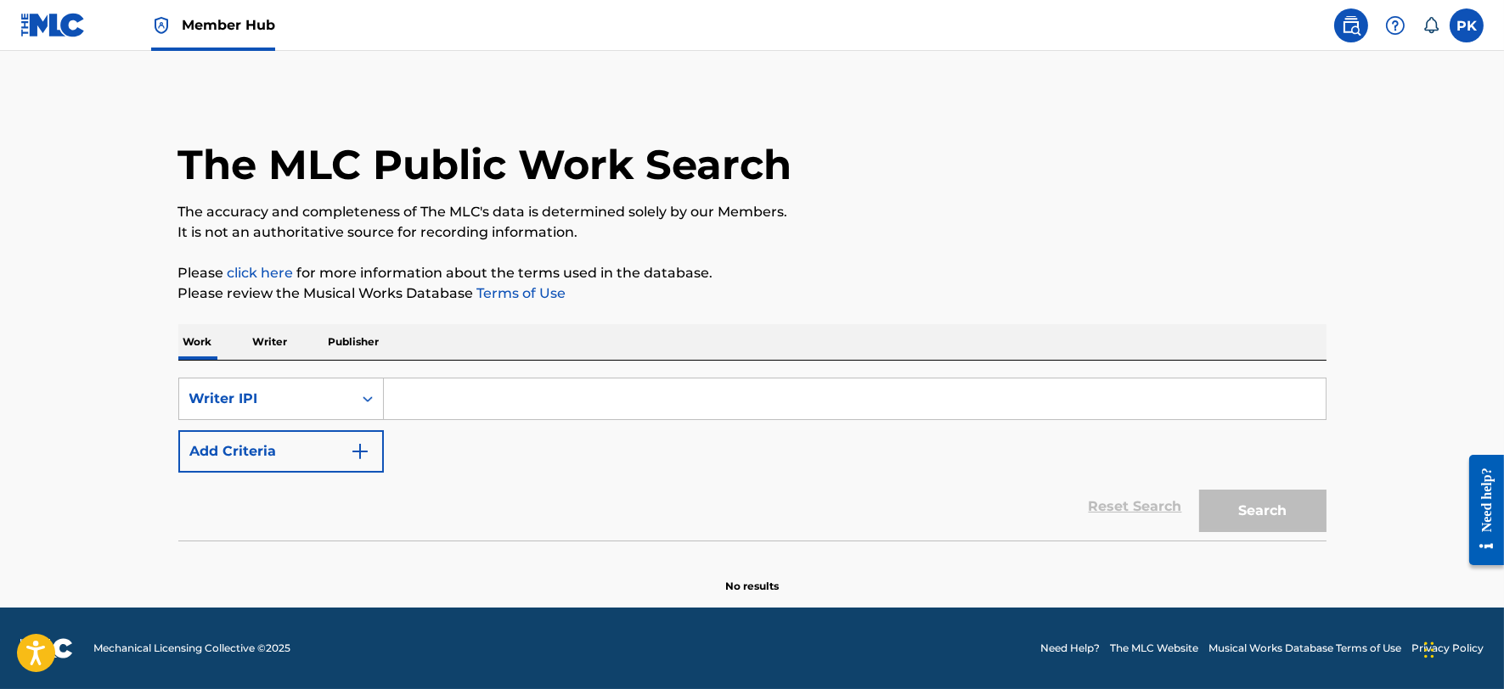
click at [596, 402] on input "Search Form" at bounding box center [855, 399] width 942 height 41
paste input "451297846"
type input "451297846"
click at [1199, 490] on button "Search" at bounding box center [1262, 511] width 127 height 42
click at [1467, 28] on label at bounding box center [1466, 25] width 34 height 34
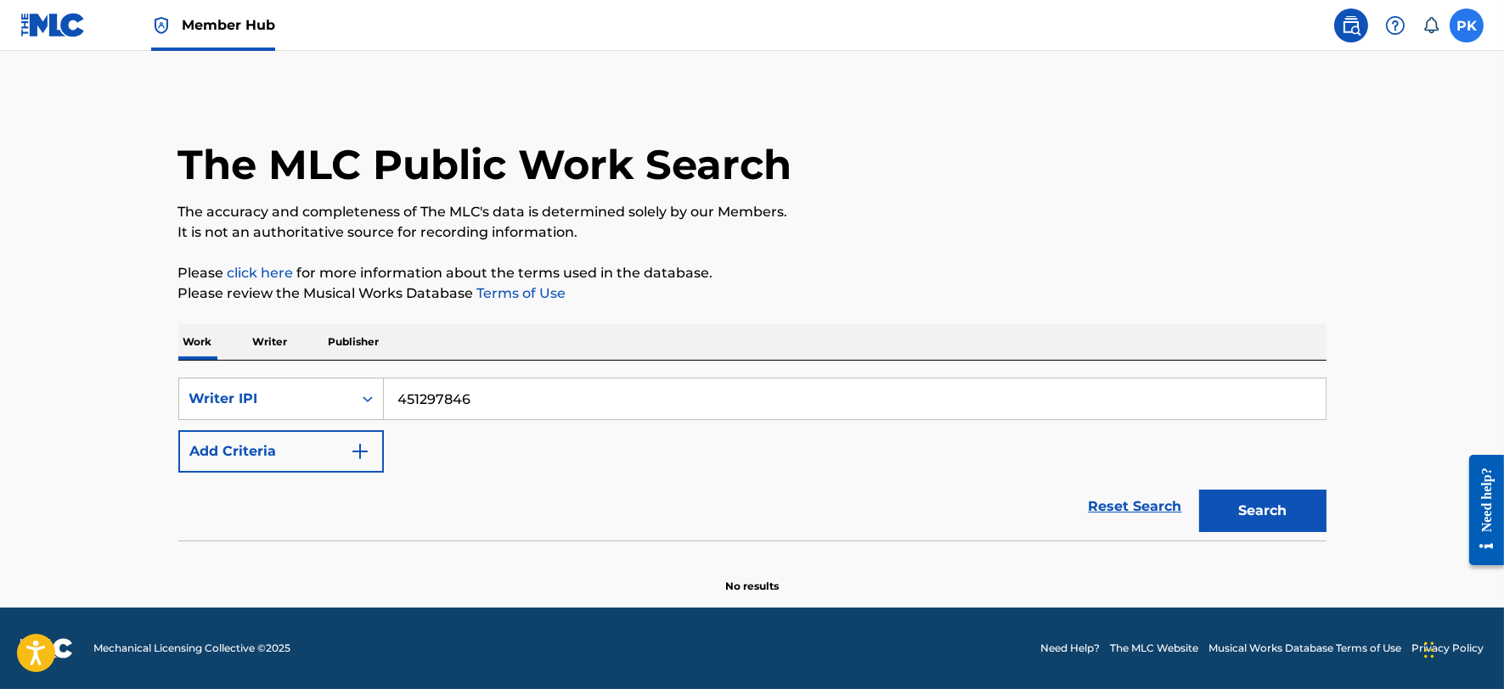
click at [1466, 25] on input "PK [PERSON_NAME] [PERSON_NAME][EMAIL_ADDRESS][DOMAIN_NAME] Notification Prefere…" at bounding box center [1466, 25] width 0 height 0
click at [1294, 241] on p "Log out" at bounding box center [1302, 240] width 40 height 15
click at [1466, 25] on input "PK [PERSON_NAME] [PERSON_NAME][EMAIL_ADDRESS][DOMAIN_NAME] Notification Prefere…" at bounding box center [1466, 25] width 0 height 0
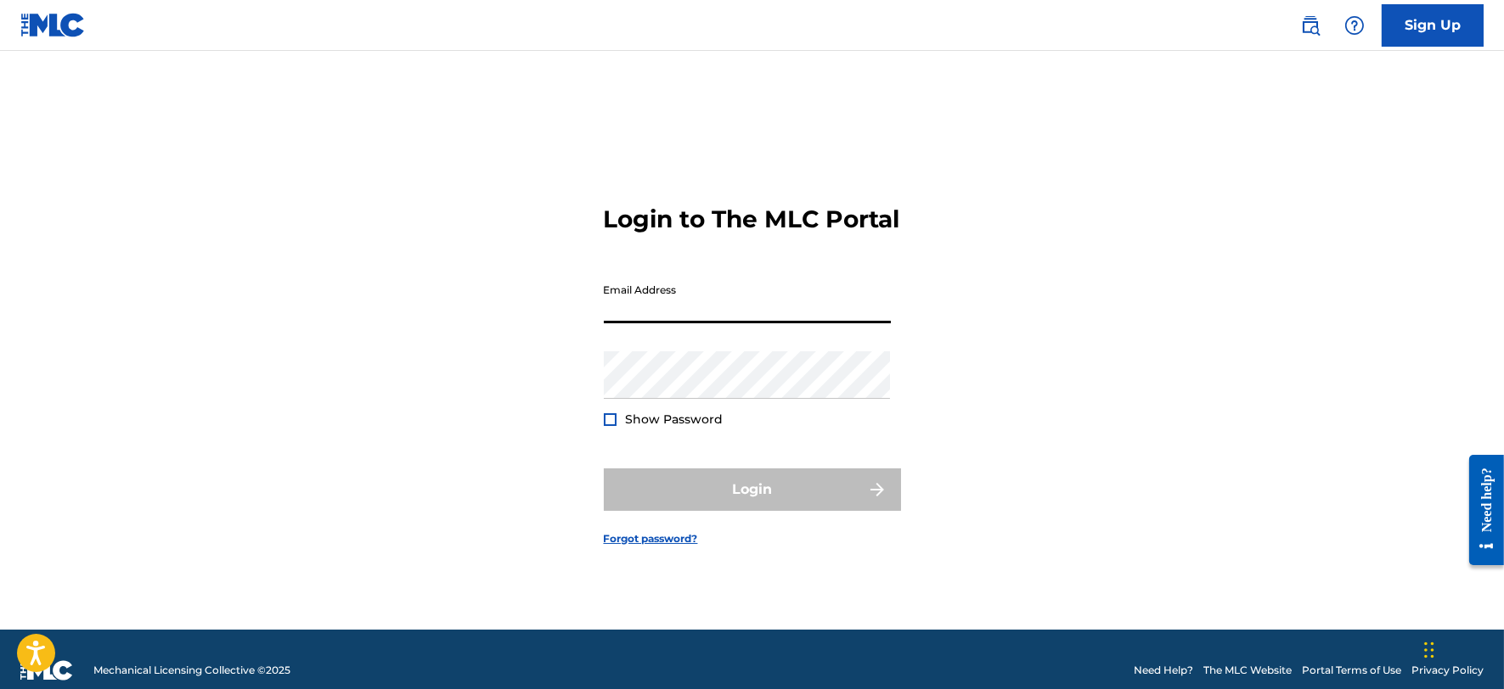
click at [665, 306] on input "Email Address" at bounding box center [747, 299] width 287 height 48
type input "[PERSON_NAME][EMAIL_ADDRESS][DOMAIN_NAME]"
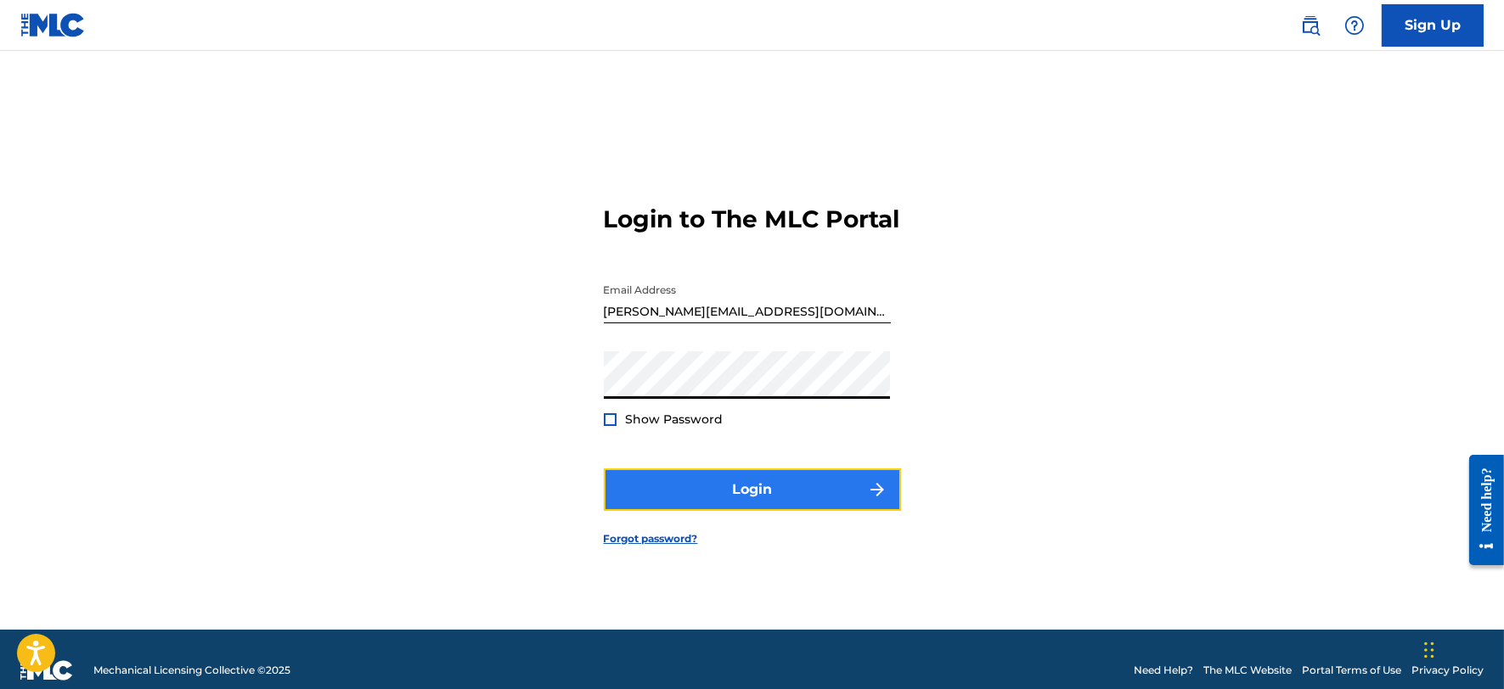
click at [730, 496] on button "Login" at bounding box center [752, 490] width 297 height 42
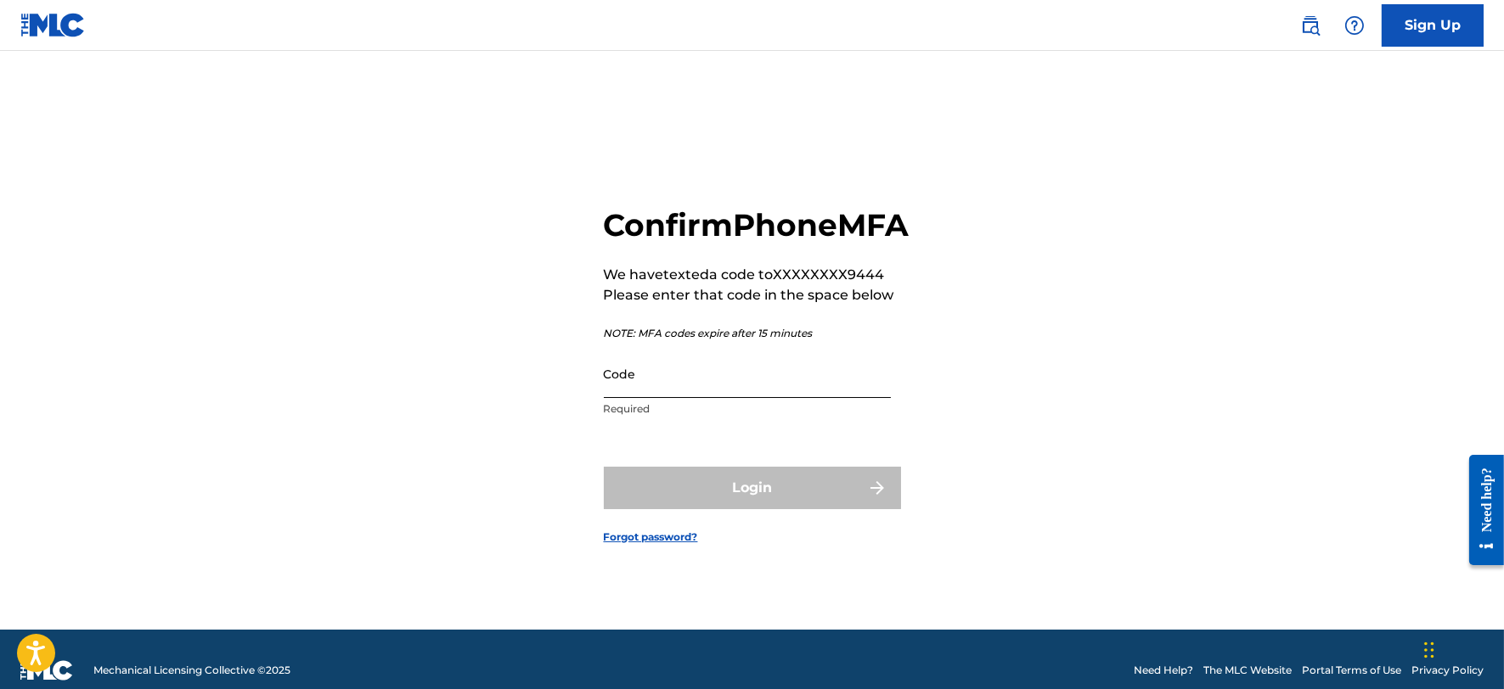
click at [705, 398] on input "Code" at bounding box center [747, 374] width 287 height 48
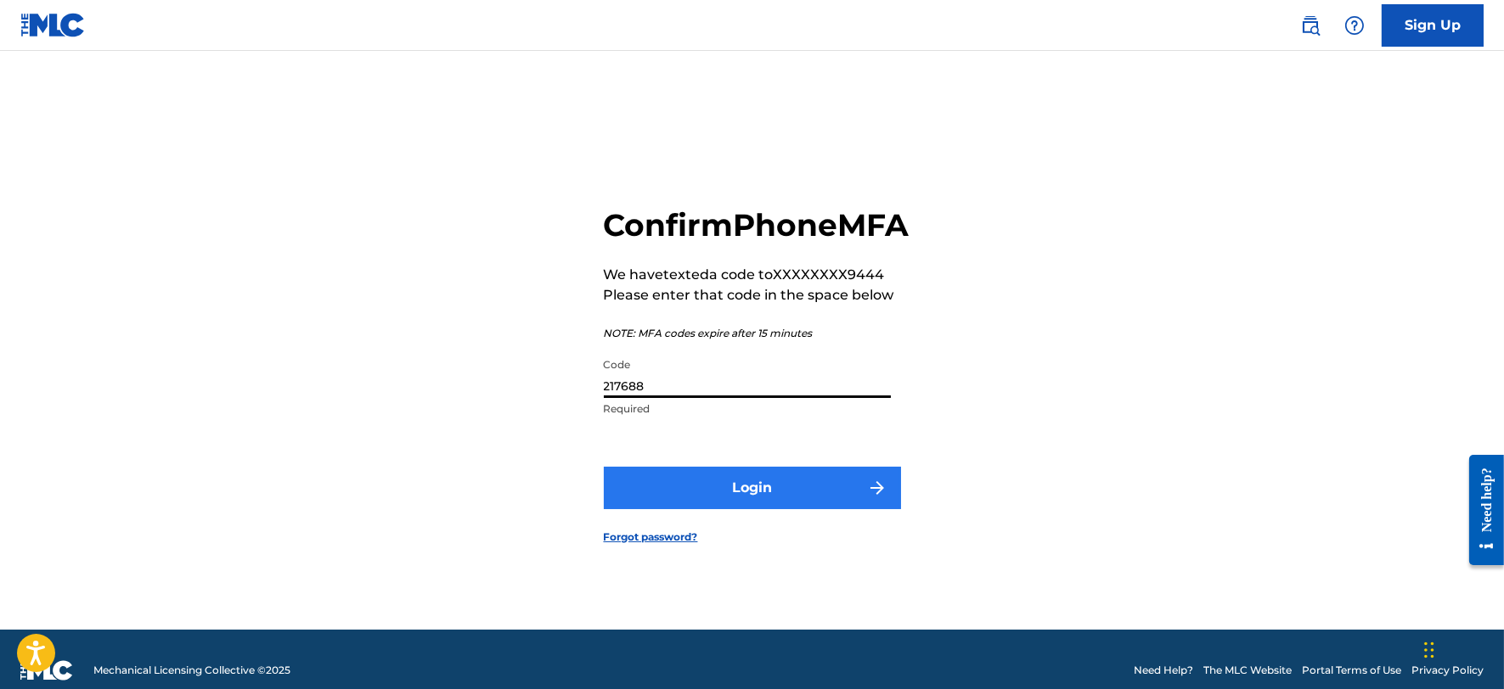
type input "217688"
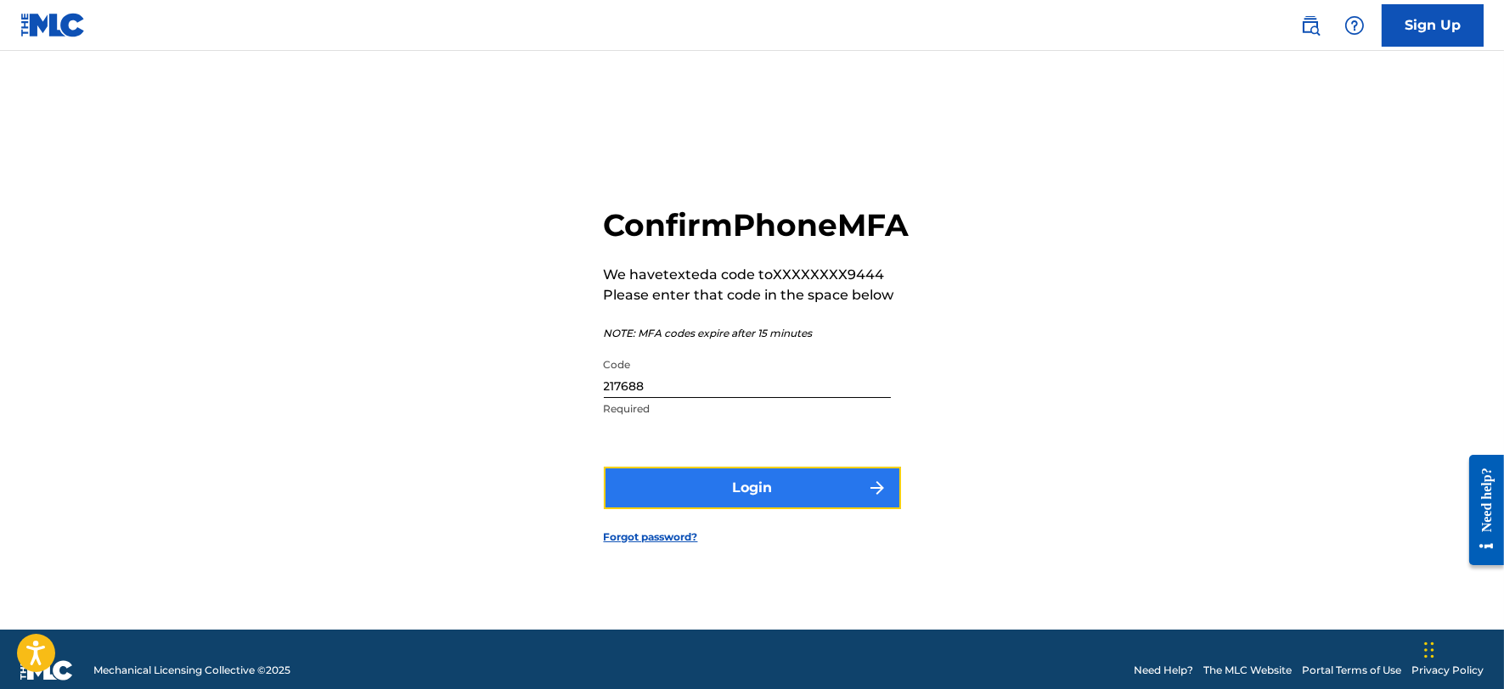
click at [715, 503] on button "Login" at bounding box center [752, 488] width 297 height 42
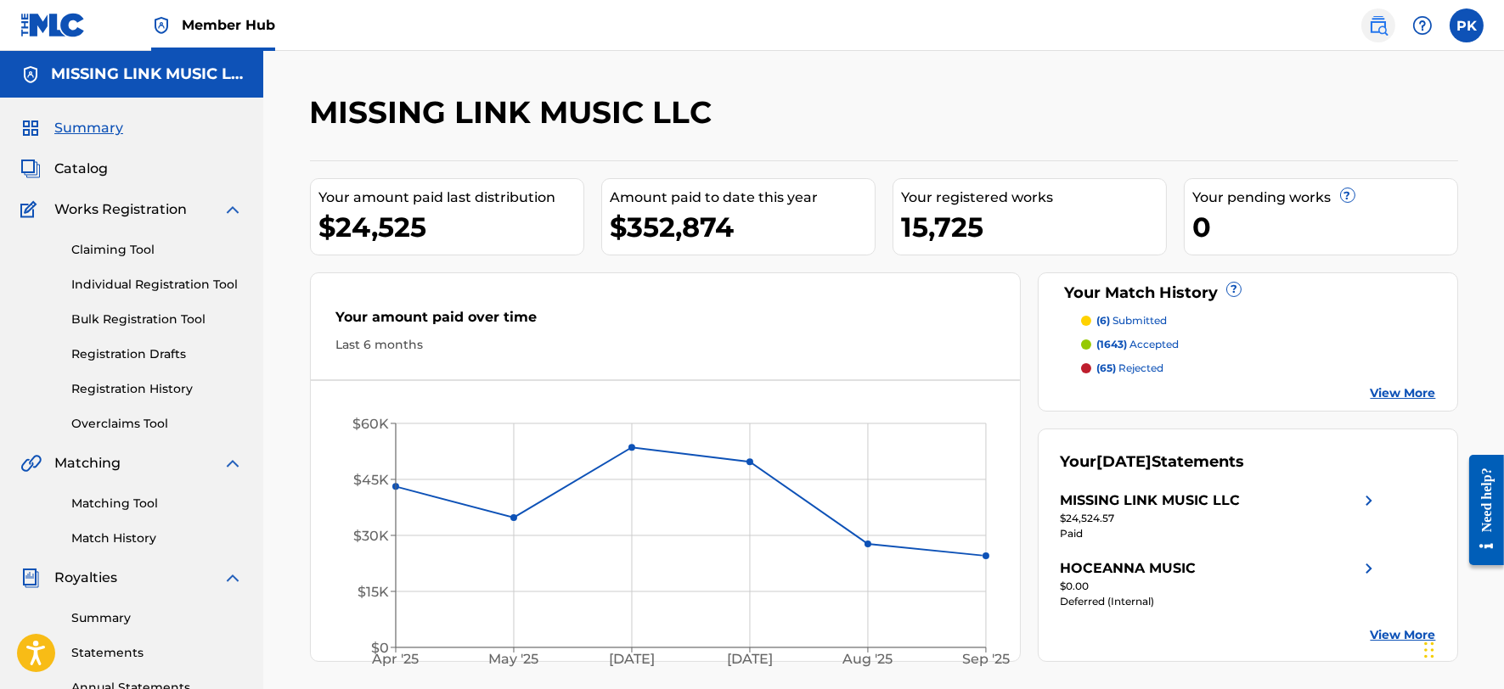
click at [1372, 31] on img at bounding box center [1378, 25] width 20 height 20
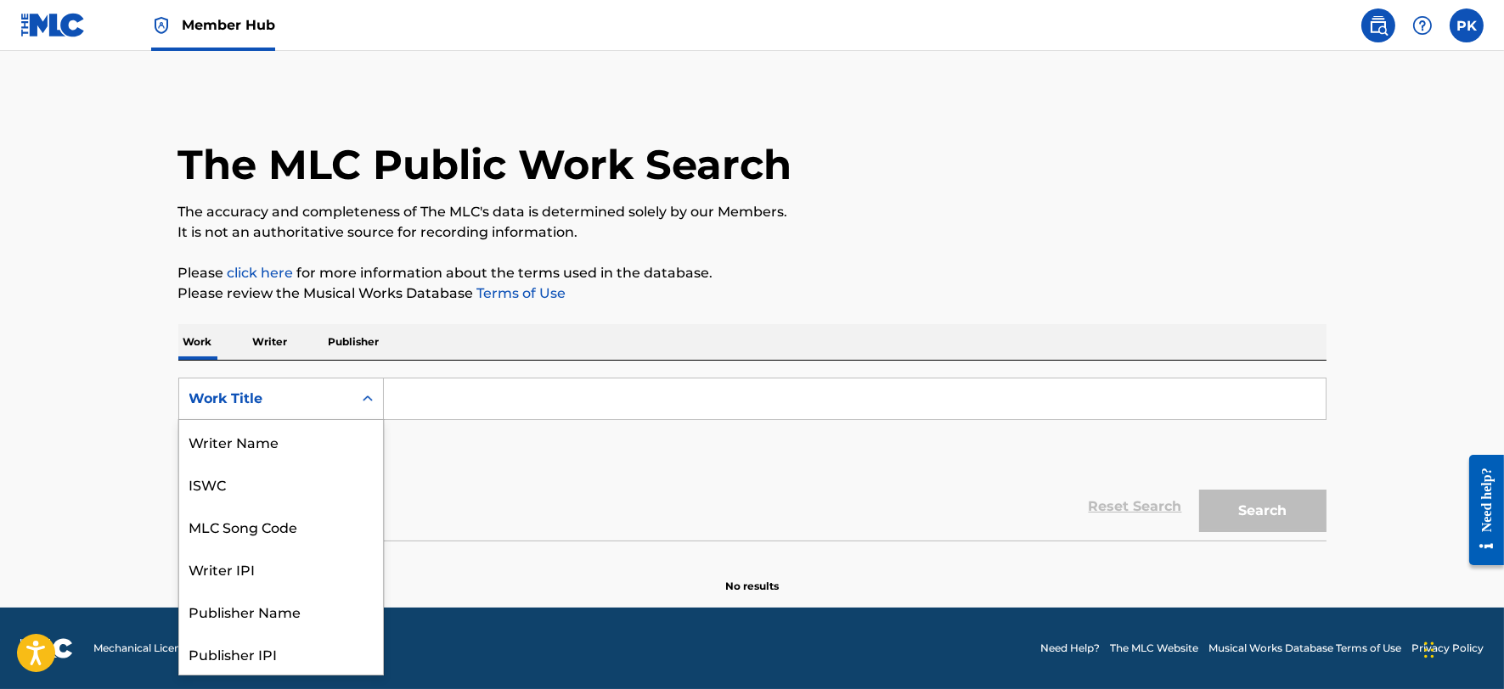
click at [350, 396] on div "Work Title" at bounding box center [265, 399] width 173 height 32
click at [324, 474] on div "Writer IPI" at bounding box center [281, 484] width 204 height 42
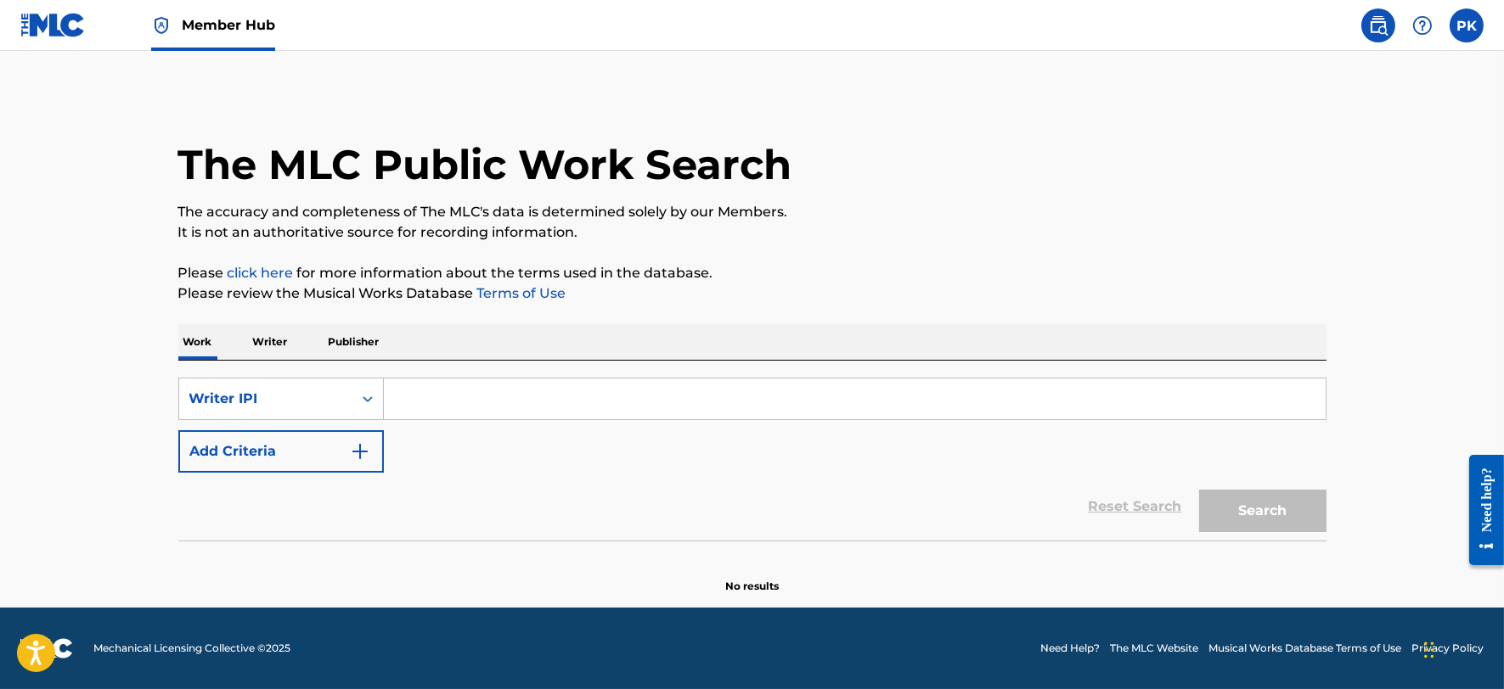
click at [446, 402] on input "Search Form" at bounding box center [855, 399] width 942 height 41
paste input "451297846"
type input "451297846"
click at [1199, 490] on button "Search" at bounding box center [1262, 511] width 127 height 42
click at [200, 15] on span "Member Hub" at bounding box center [228, 25] width 93 height 20
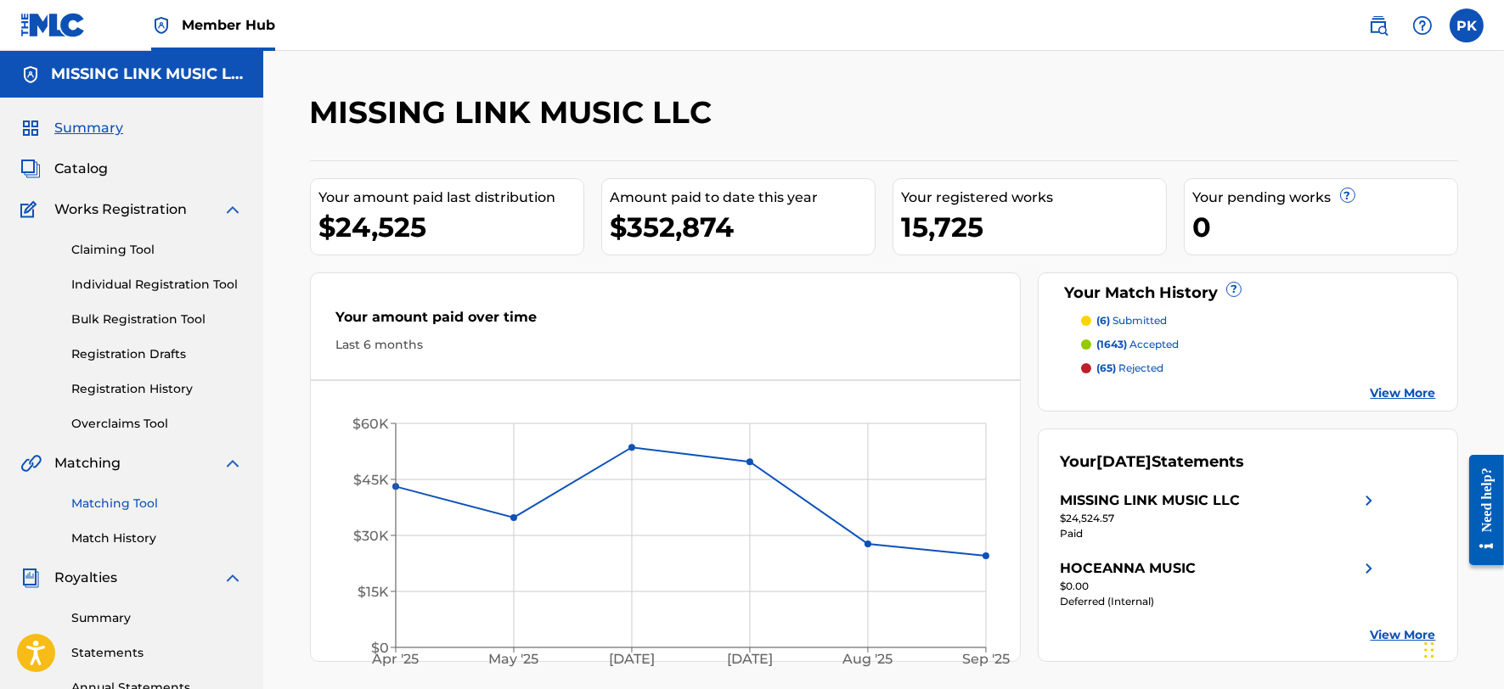
click at [110, 497] on link "Matching Tool" at bounding box center [156, 504] width 171 height 18
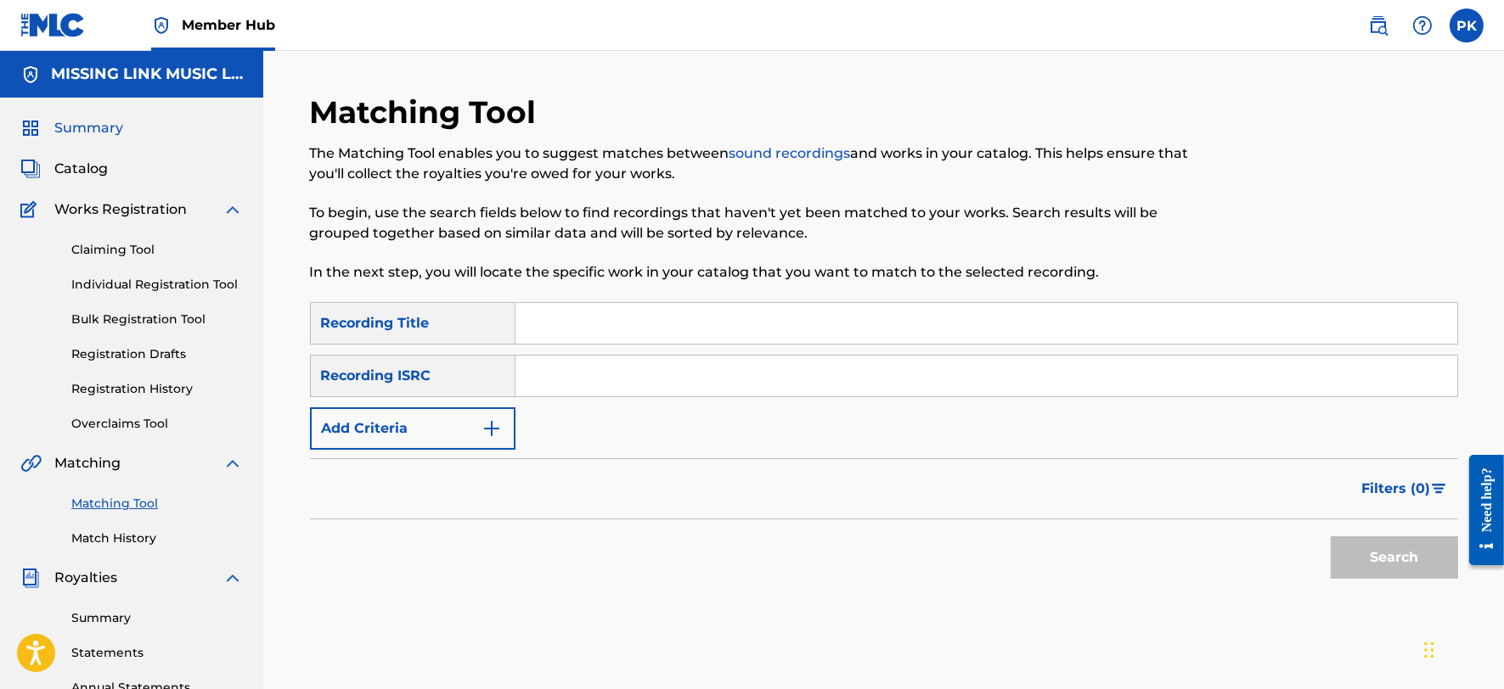
click at [86, 126] on span "Summary" at bounding box center [88, 128] width 69 height 20
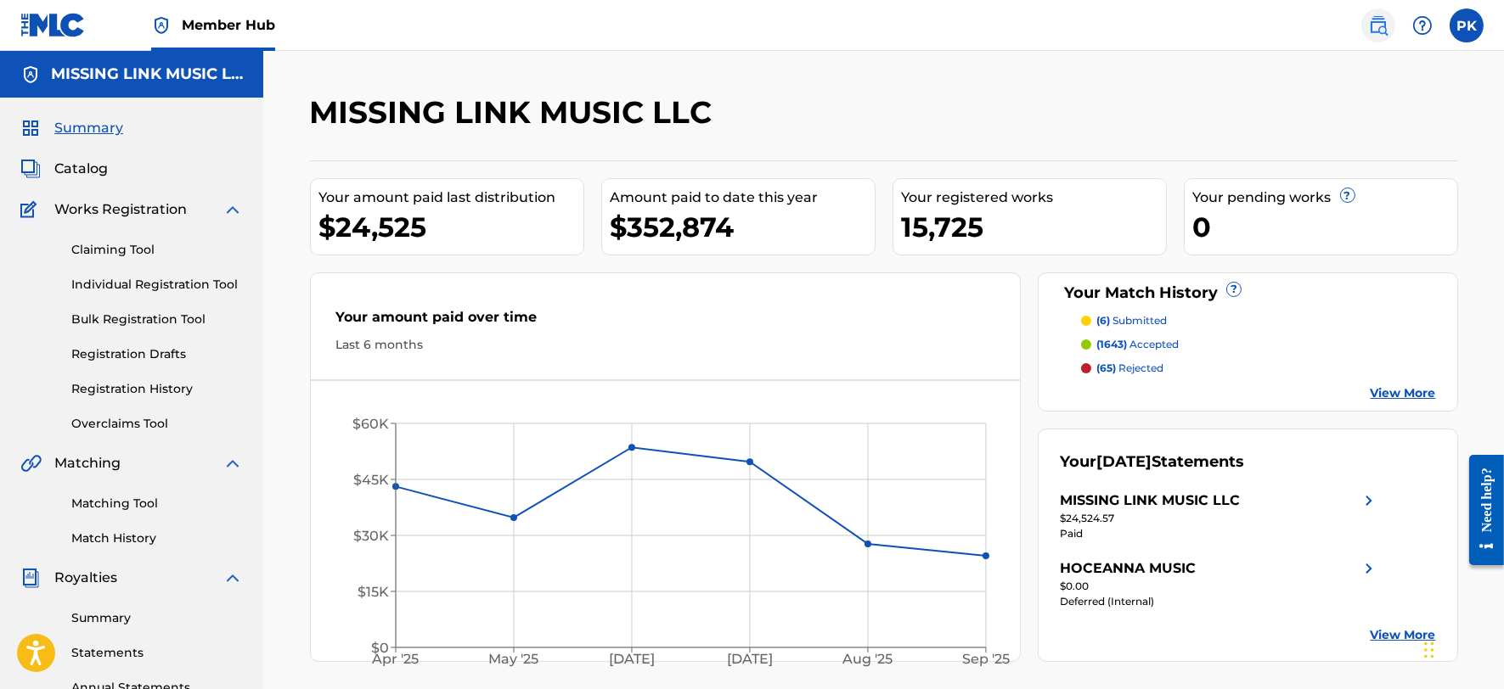
click at [1376, 22] on img at bounding box center [1378, 25] width 20 height 20
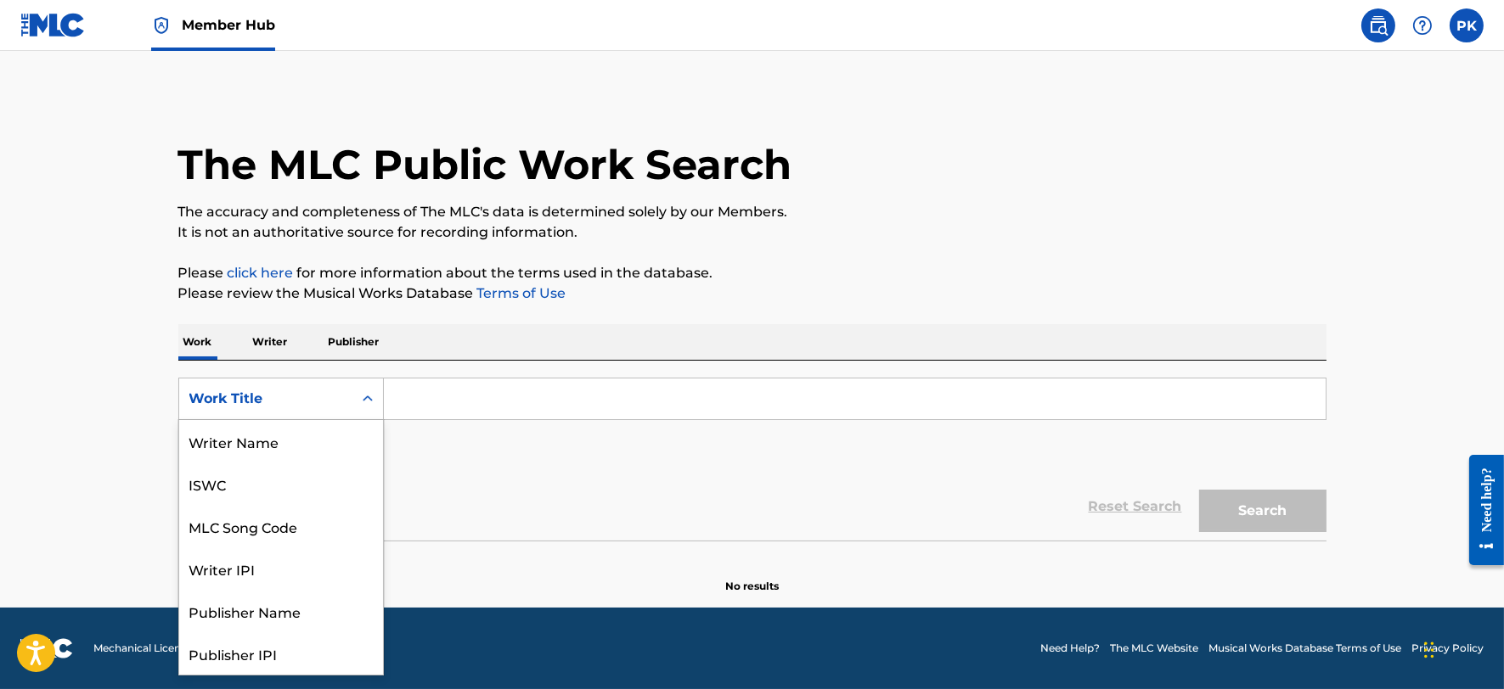
click at [355, 402] on div "Search Form" at bounding box center [367, 399] width 31 height 31
click at [314, 488] on div "Writer IPI" at bounding box center [281, 484] width 204 height 42
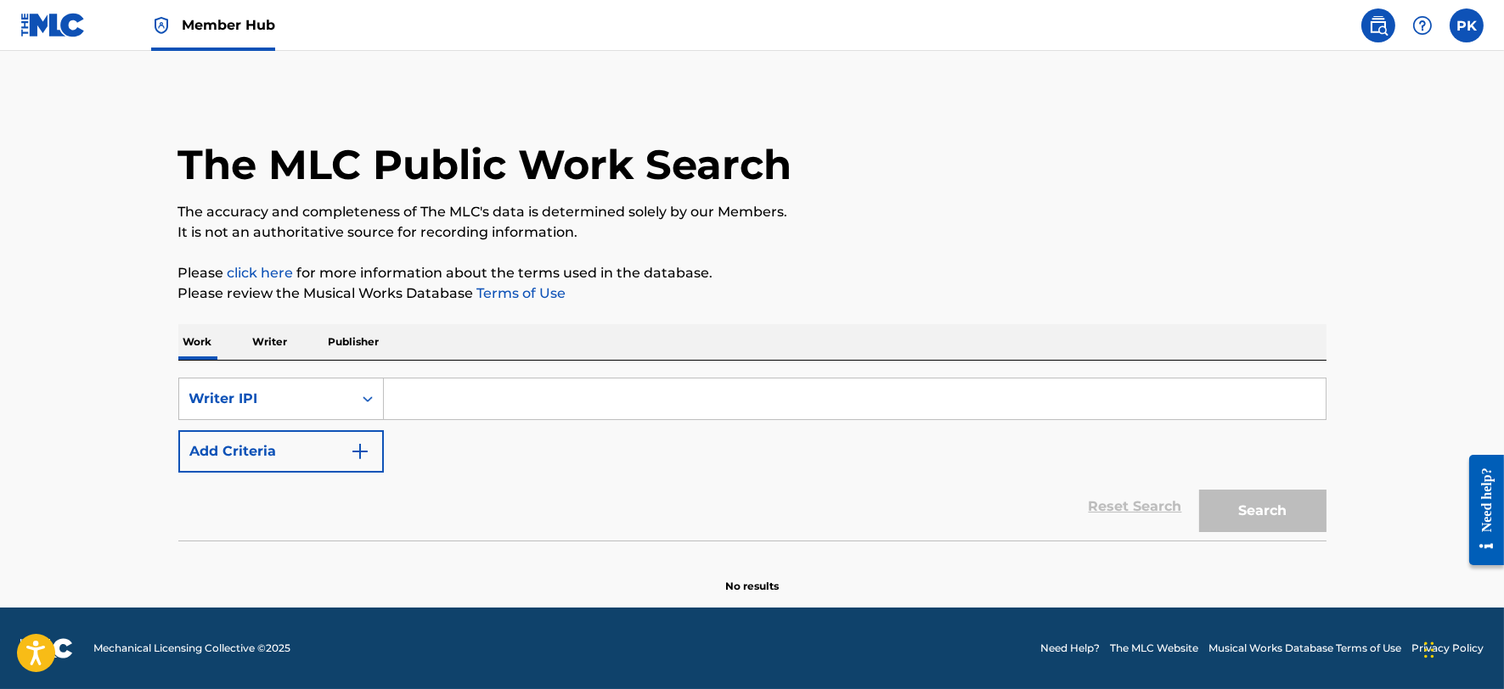
click at [455, 397] on input "Search Form" at bounding box center [855, 399] width 942 height 41
paste input "451297846"
type input "451297846"
click at [1199, 490] on button "Search" at bounding box center [1262, 511] width 127 height 42
click at [692, 420] on div "SearchWithCriteria9829b153-8c3e-4438-9c88-13da870e66b1 Writer IPI 451297846 Add…" at bounding box center [752, 425] width 1148 height 95
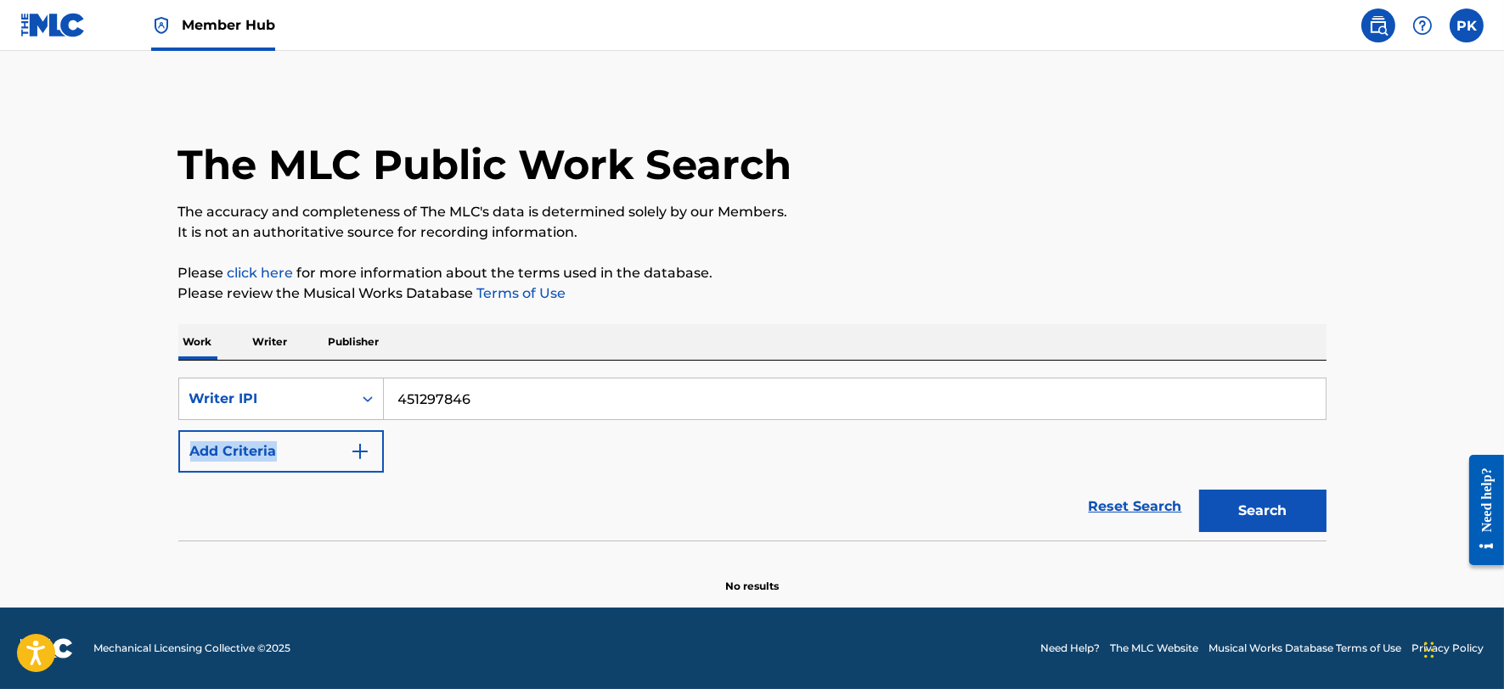
click at [692, 420] on div "SearchWithCriteria9829b153-8c3e-4438-9c88-13da870e66b1 Writer IPI 451297846 Add…" at bounding box center [752, 425] width 1148 height 95
click at [662, 391] on input "451297846" at bounding box center [855, 399] width 942 height 41
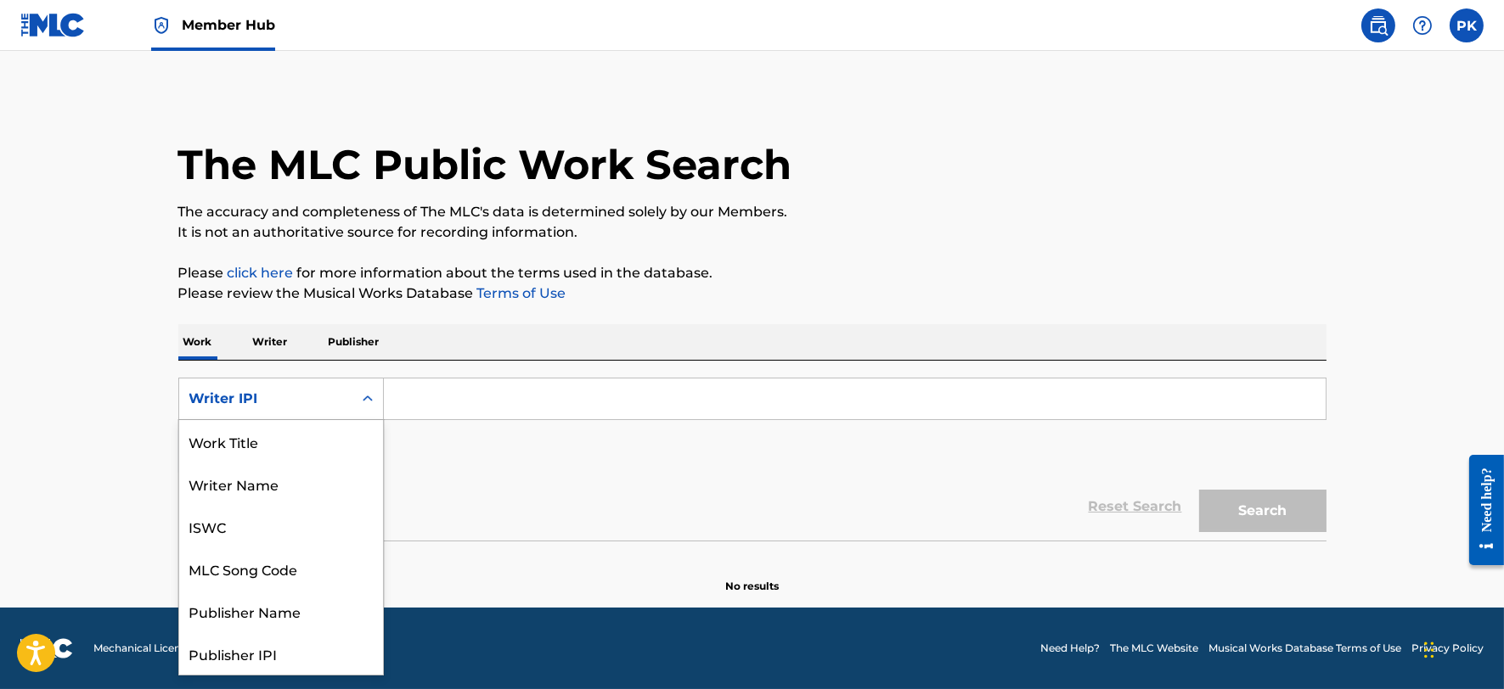
click at [298, 399] on div "Writer IPI" at bounding box center [265, 399] width 153 height 20
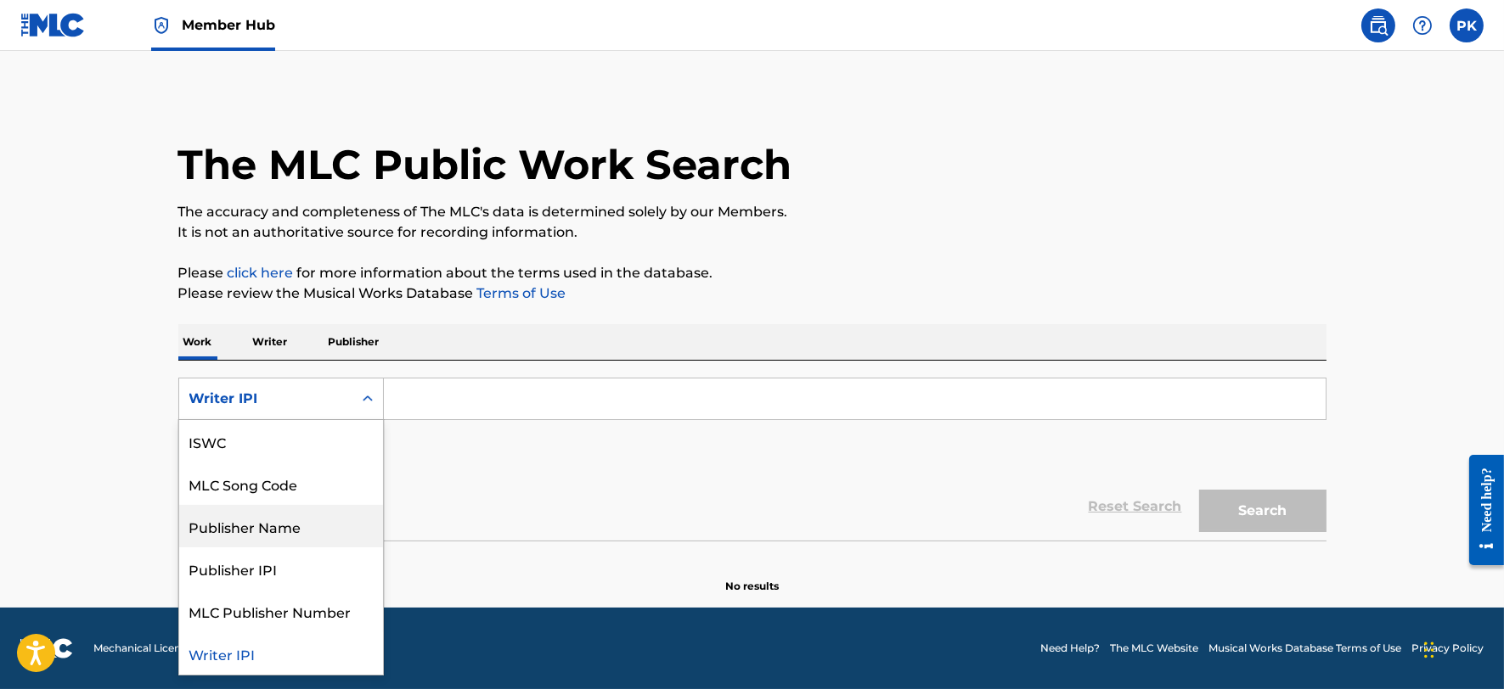
scroll to position [0, 0]
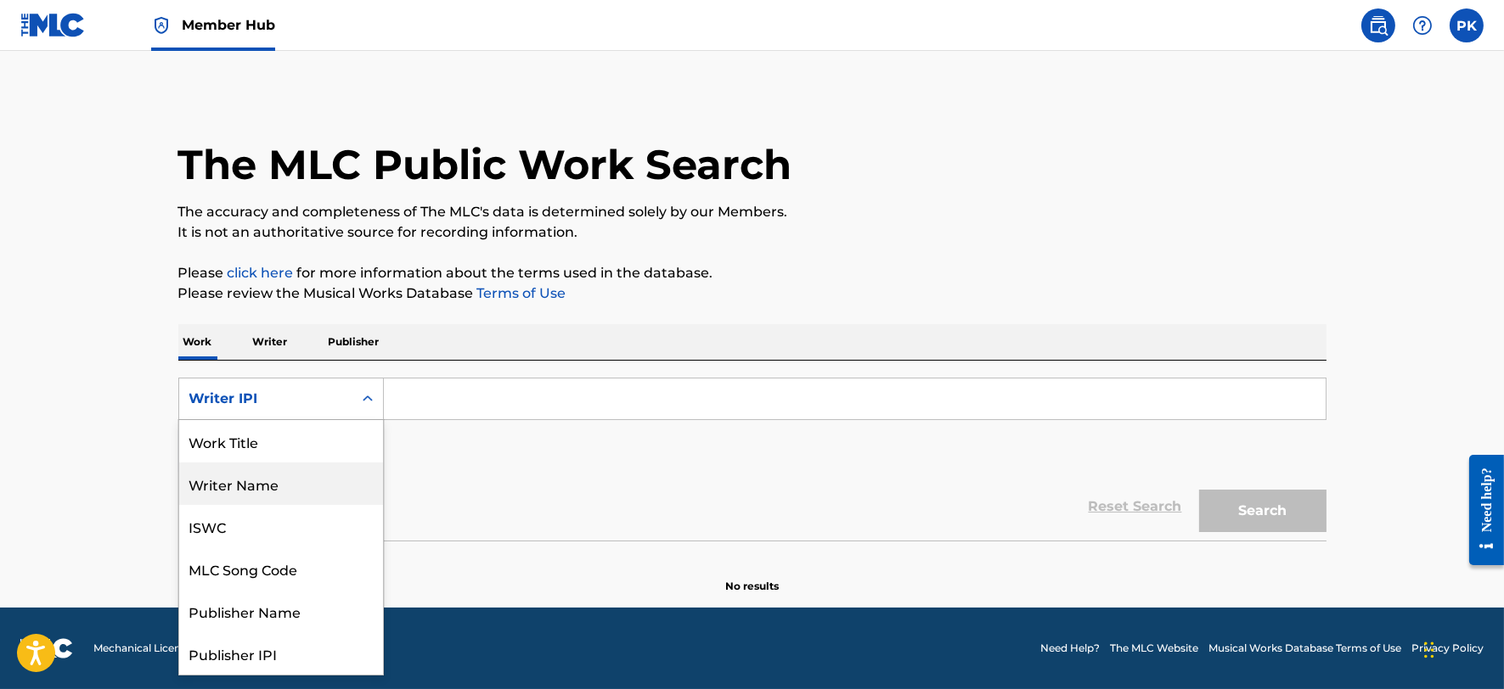
click at [266, 481] on div "Writer Name" at bounding box center [281, 484] width 204 height 42
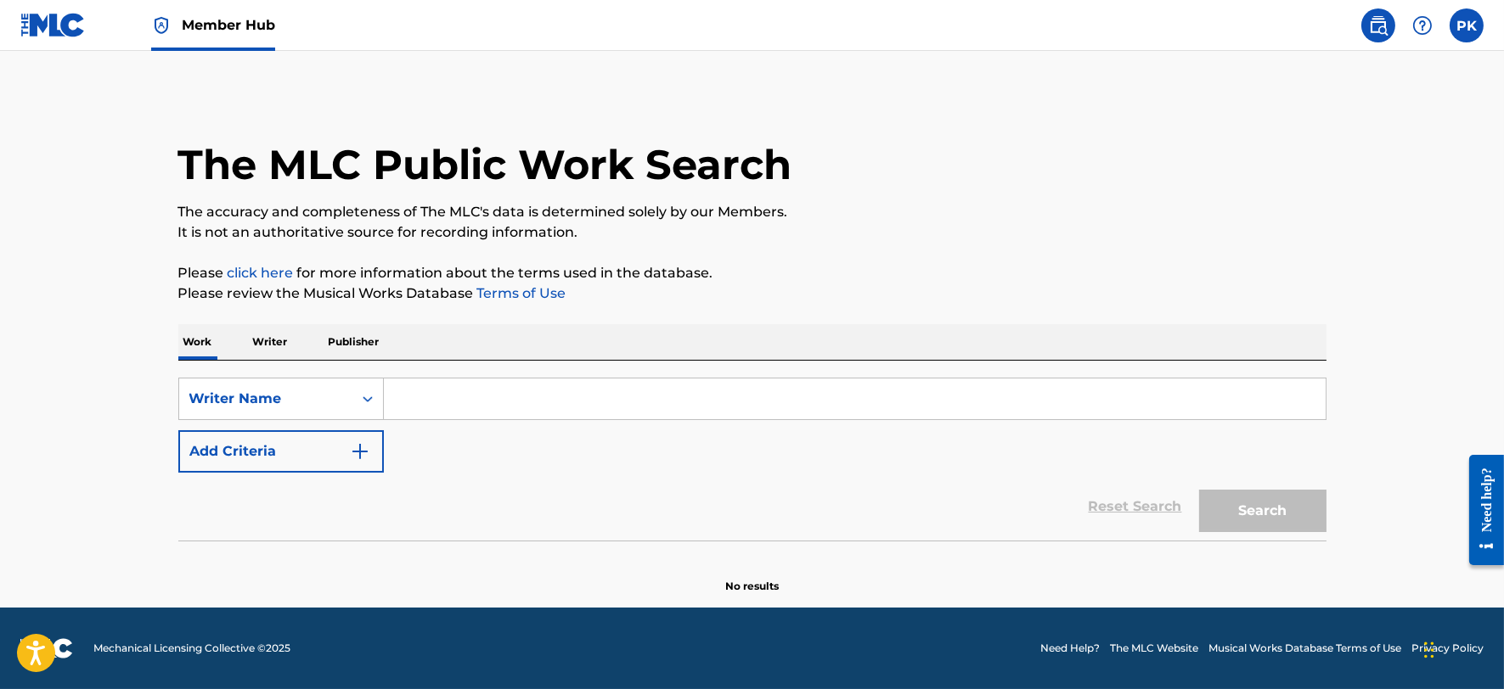
click at [497, 386] on input "Search Form" at bounding box center [855, 399] width 942 height 41
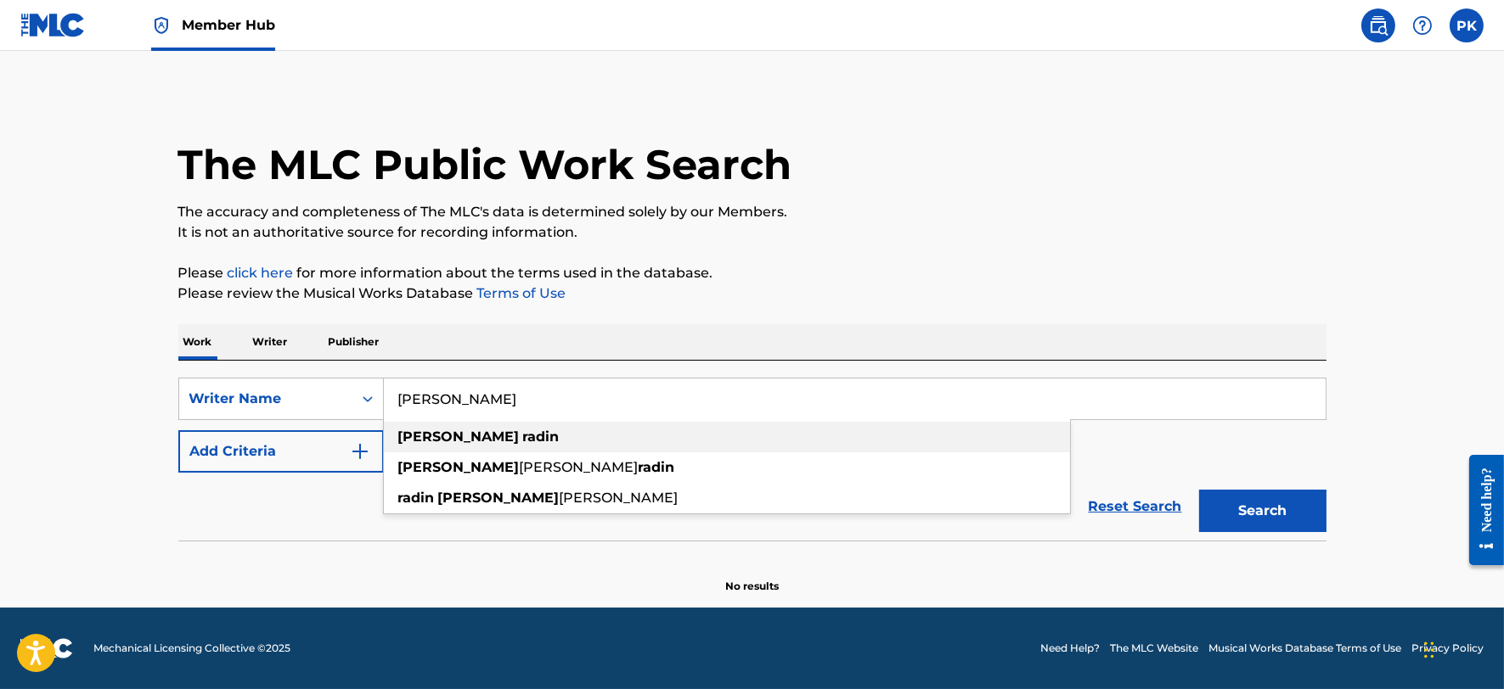
click at [523, 431] on strong "radin" at bounding box center [541, 437] width 37 height 16
type input "[PERSON_NAME]"
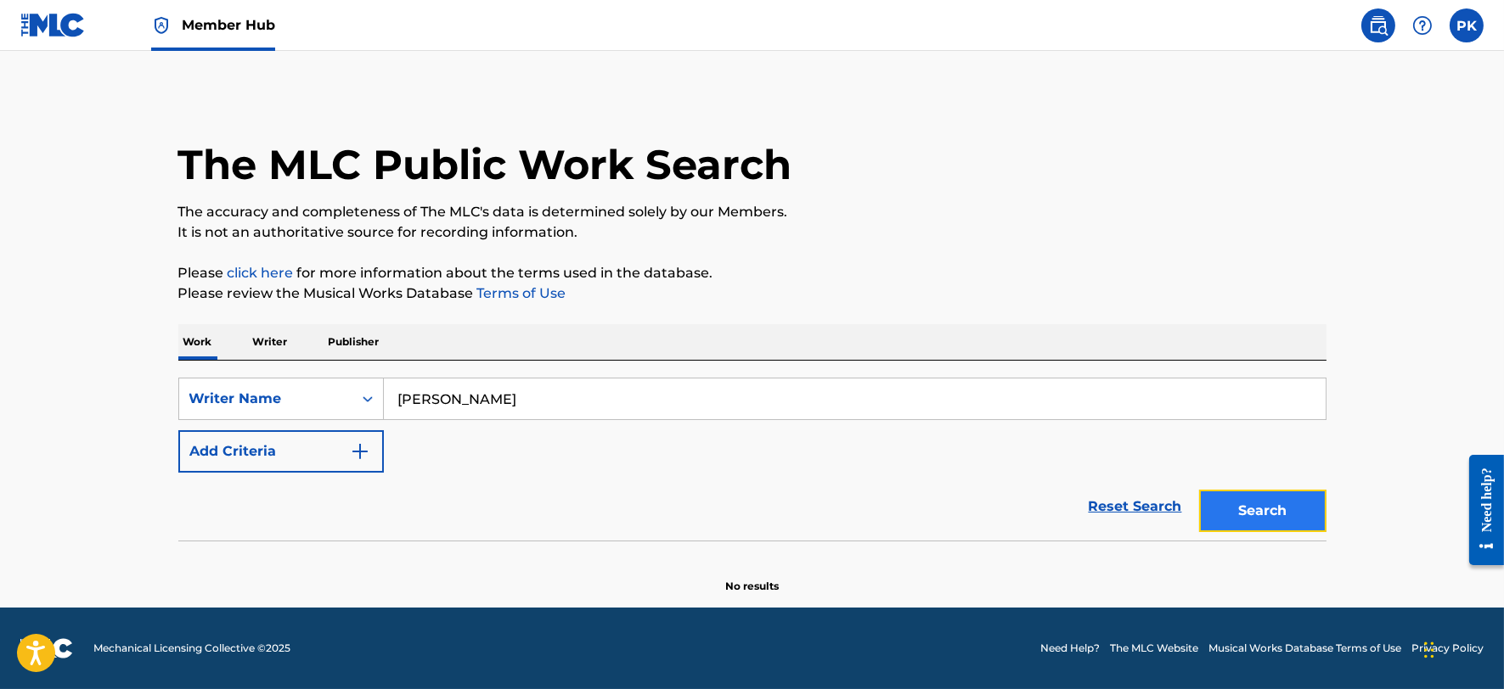
click at [1269, 520] on button "Search" at bounding box center [1262, 511] width 127 height 42
